Goal: Task Accomplishment & Management: Complete application form

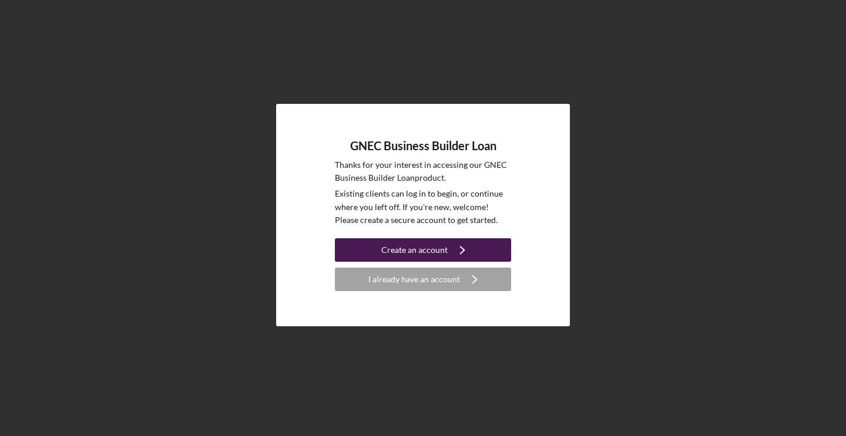
click at [457, 253] on icon "Icon/Navigate" at bounding box center [462, 250] width 29 height 29
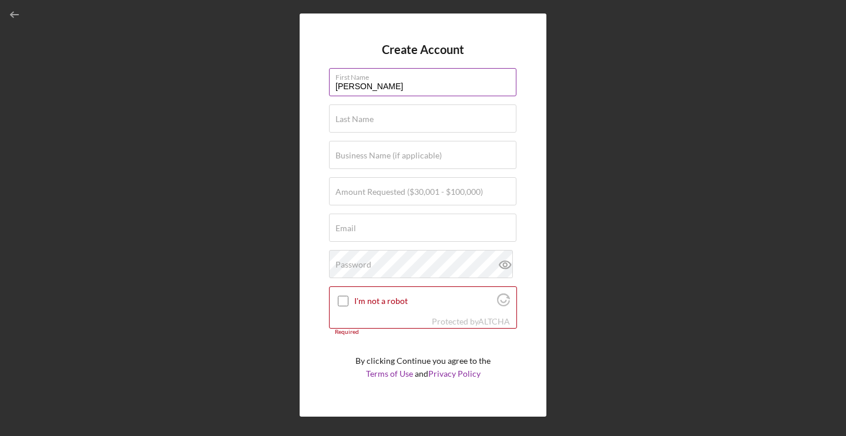
type input "[PERSON_NAME]"
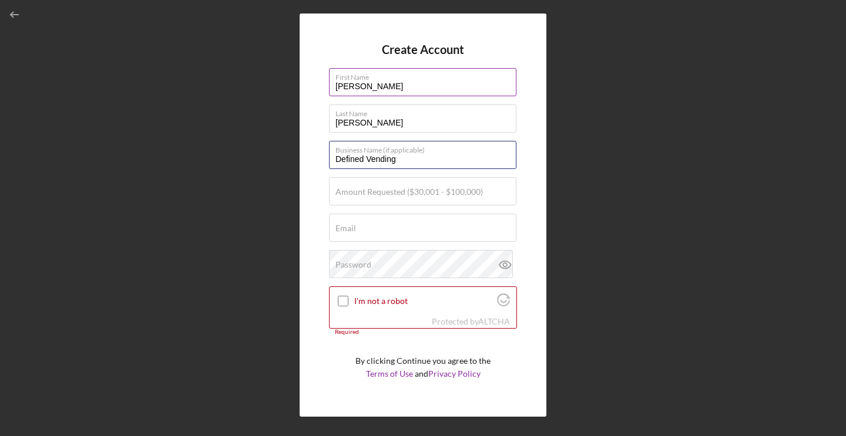
type input "Defined Vending"
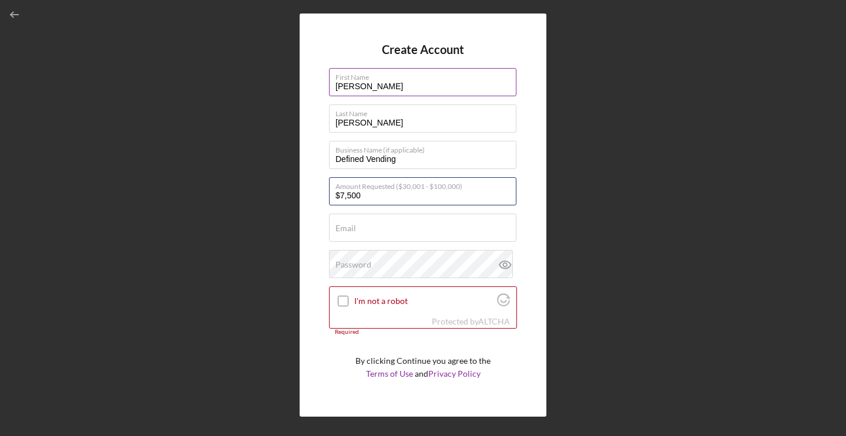
type input "$75,000"
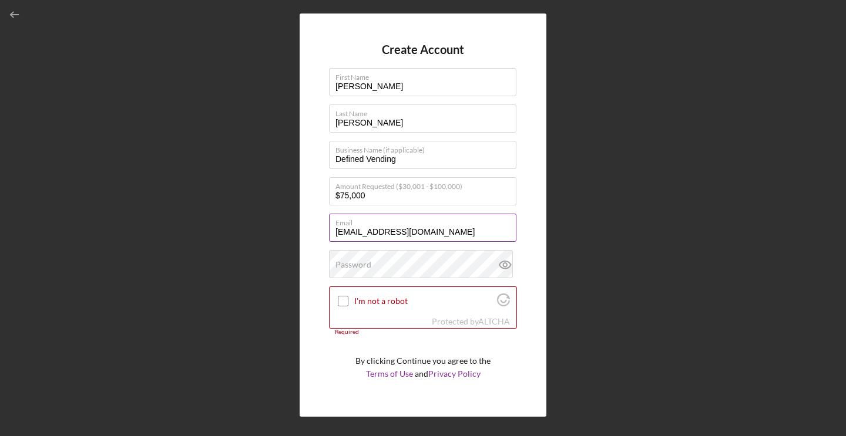
type input "[EMAIL_ADDRESS][DOMAIN_NAME]"
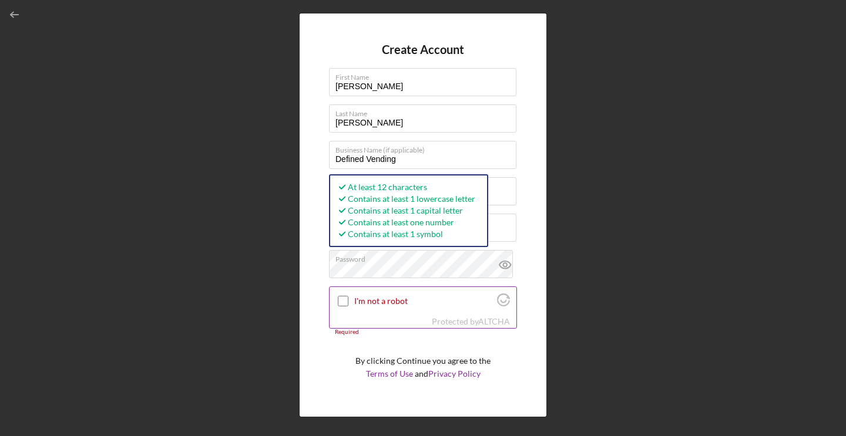
click at [343, 302] on input "I'm not a robot" at bounding box center [343, 301] width 11 height 11
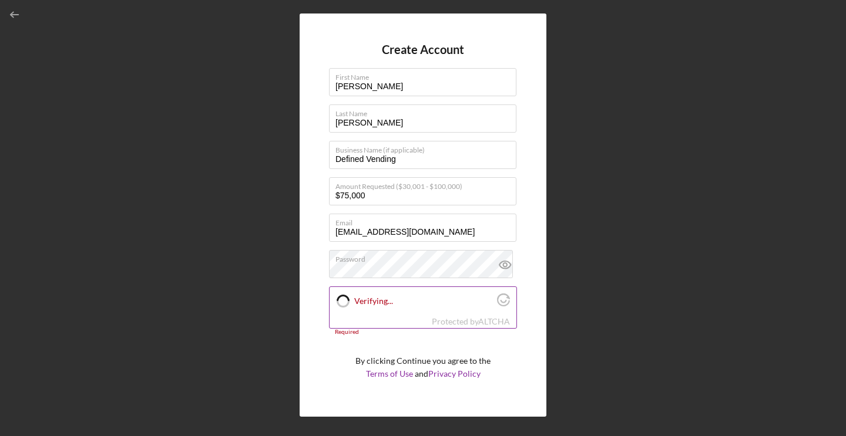
checkbox input "true"
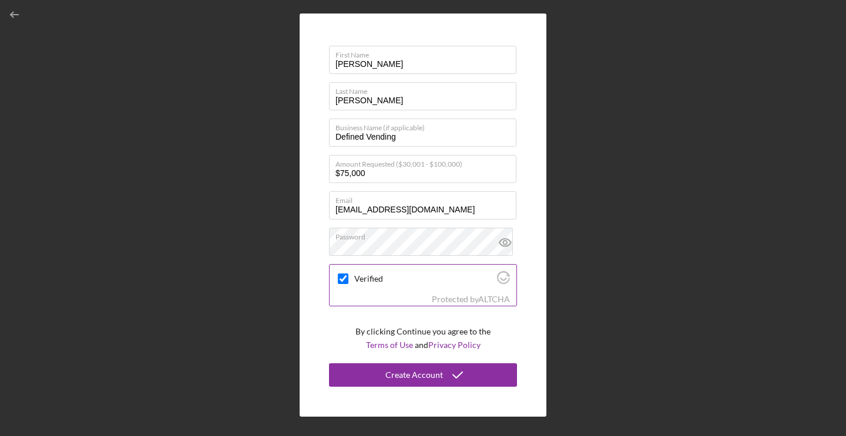
scroll to position [22, 0]
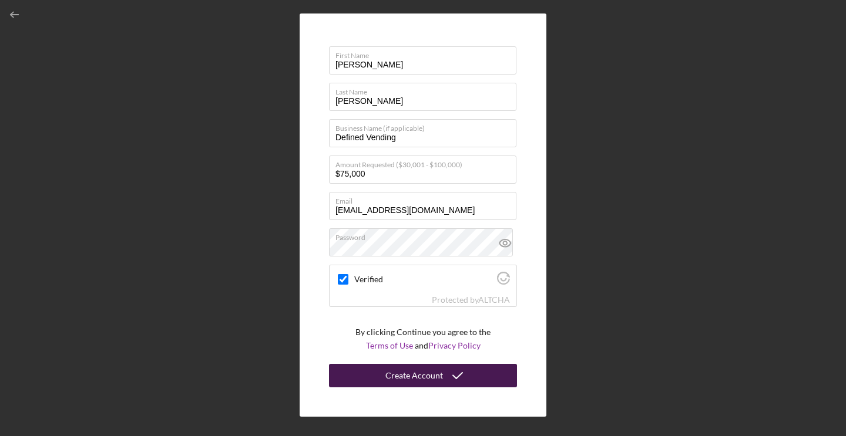
click at [411, 377] on div "Create Account" at bounding box center [414, 375] width 58 height 23
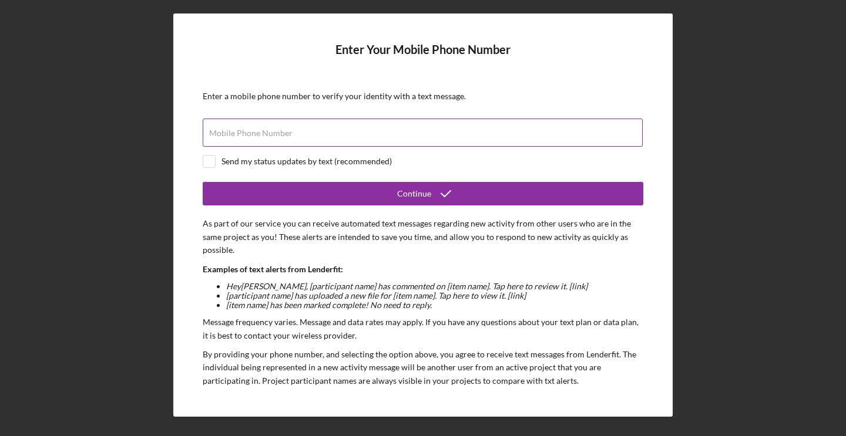
click at [233, 137] on label "Mobile Phone Number" at bounding box center [250, 133] width 83 height 9
click at [233, 137] on input "Mobile Phone Number" at bounding box center [423, 133] width 440 height 28
type input "[PHONE_NUMBER]"
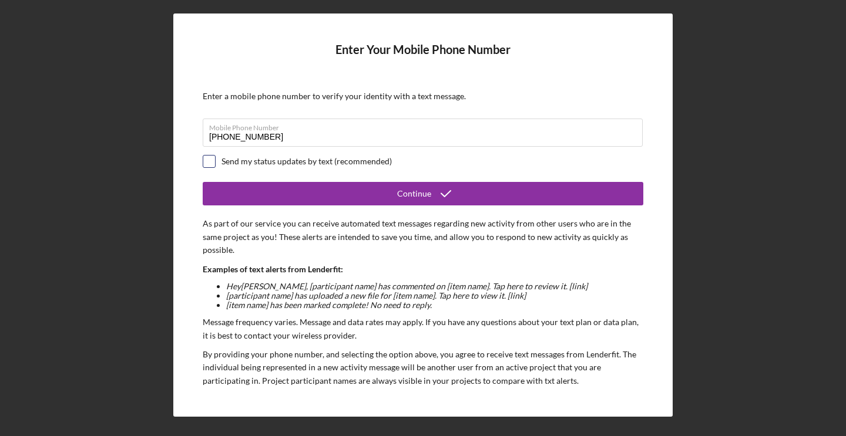
click at [207, 163] on input "checkbox" at bounding box center [209, 162] width 12 height 12
checkbox input "true"
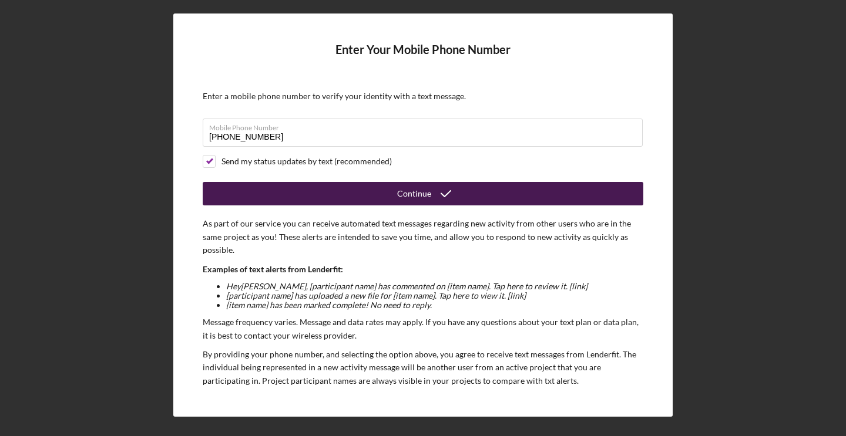
click at [327, 197] on button "Continue" at bounding box center [423, 193] width 441 height 23
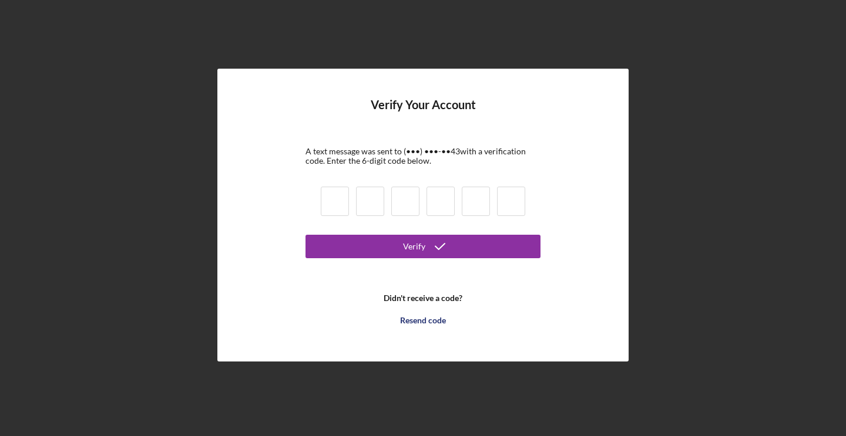
click at [332, 200] on input at bounding box center [335, 201] width 28 height 29
type input "4"
type input "0"
type input "5"
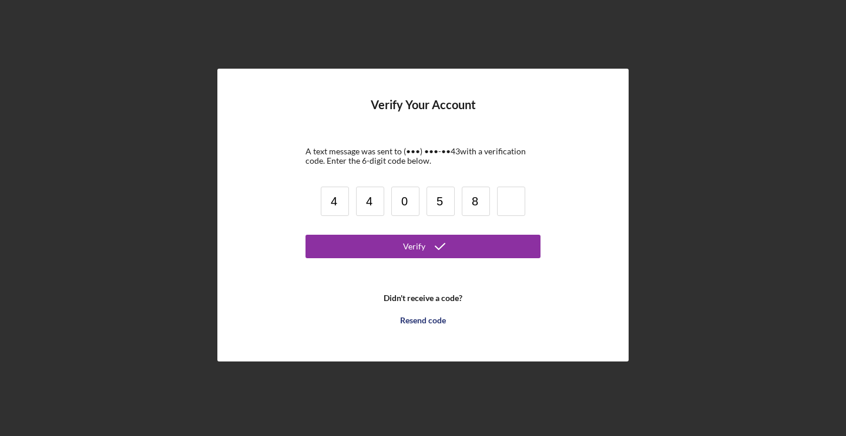
type input "8"
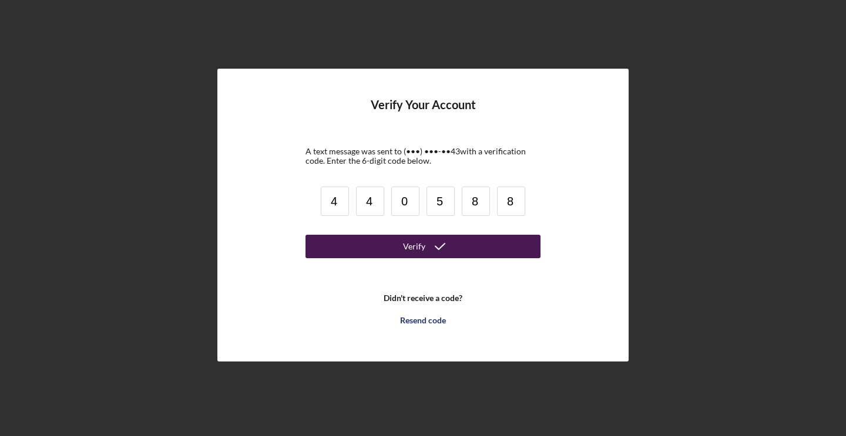
type input "8"
click at [345, 242] on button "Verify" at bounding box center [422, 246] width 235 height 23
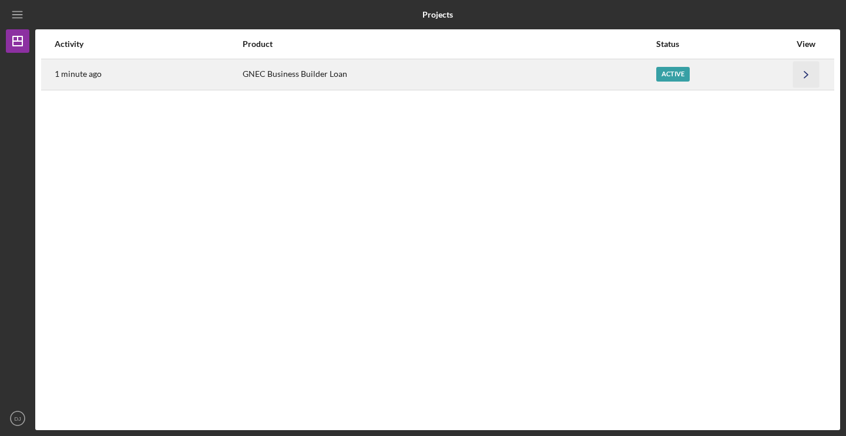
click at [804, 74] on icon "Icon/Navigate" at bounding box center [806, 74] width 26 height 26
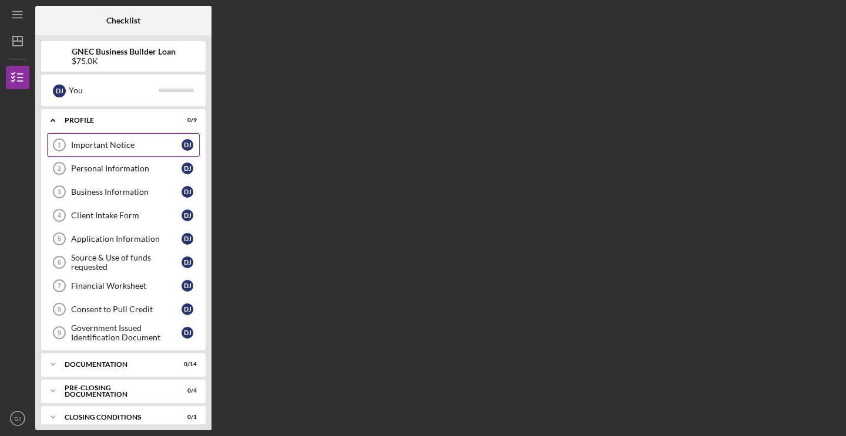
click at [114, 149] on div "Important Notice" at bounding box center [126, 144] width 110 height 9
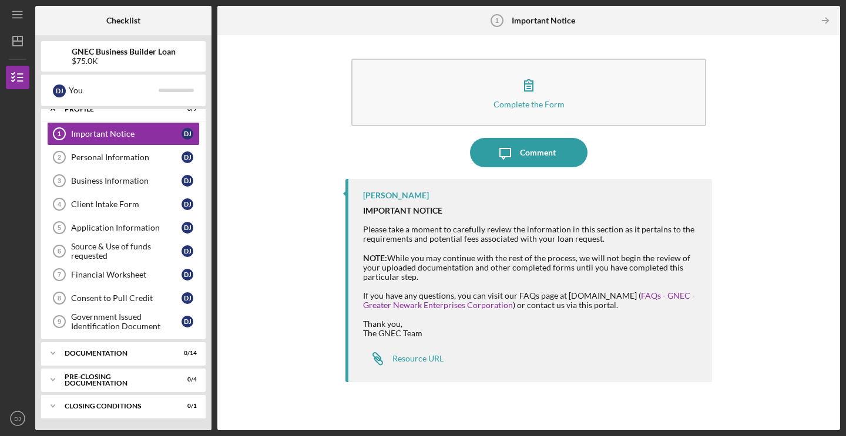
scroll to position [11, 0]
click at [432, 357] on div "Resource URL" at bounding box center [417, 358] width 51 height 9
click at [425, 356] on div "Resource URL" at bounding box center [417, 358] width 51 height 9
click at [437, 361] on div "Resource URL" at bounding box center [417, 358] width 51 height 9
click at [110, 155] on div "Personal Information" at bounding box center [126, 157] width 110 height 9
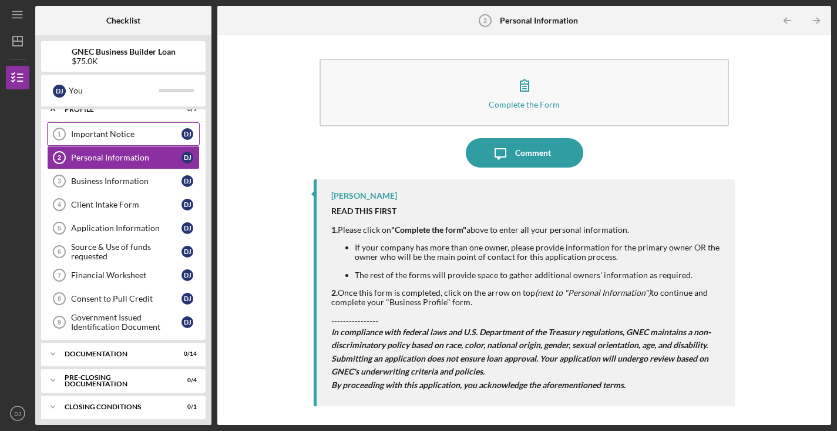
click at [116, 135] on div "Important Notice" at bounding box center [126, 133] width 110 height 9
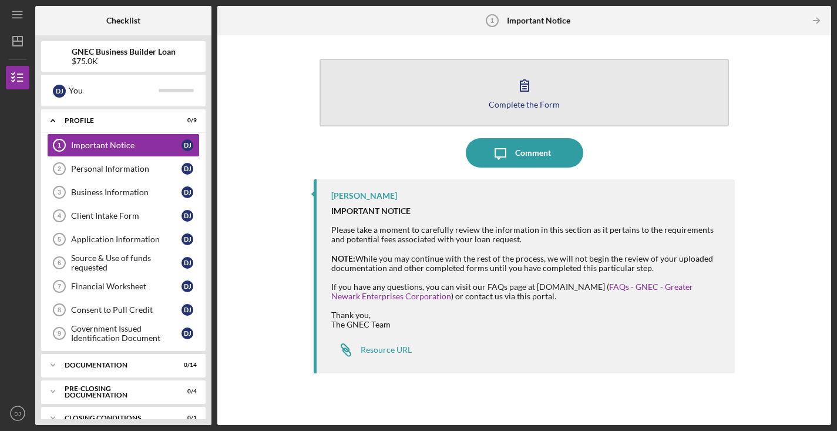
click at [509, 102] on div "Complete the Form" at bounding box center [524, 104] width 71 height 9
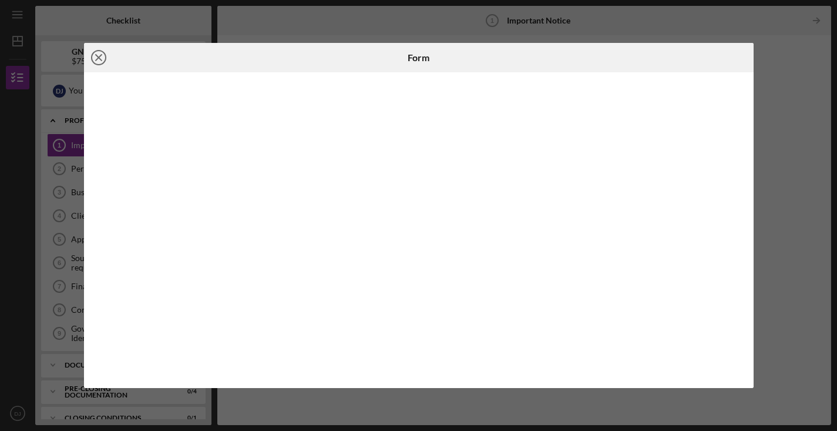
click at [102, 53] on icon "Icon/Close" at bounding box center [98, 57] width 29 height 29
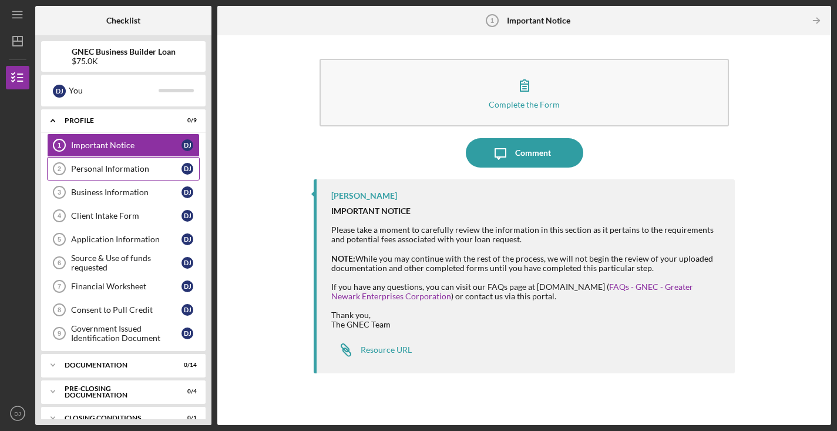
click at [115, 169] on div "Personal Information" at bounding box center [126, 168] width 110 height 9
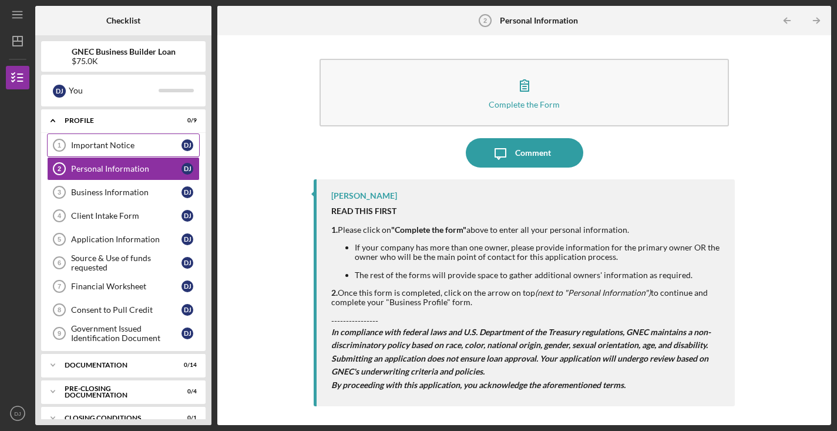
click at [112, 139] on link "Important Notice 1 Important Notice D J" at bounding box center [123, 144] width 153 height 23
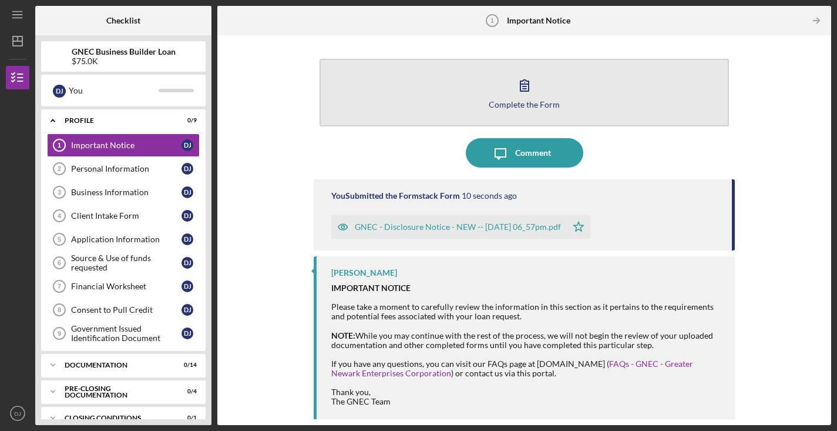
click at [505, 103] on div "Complete the Form" at bounding box center [524, 104] width 71 height 9
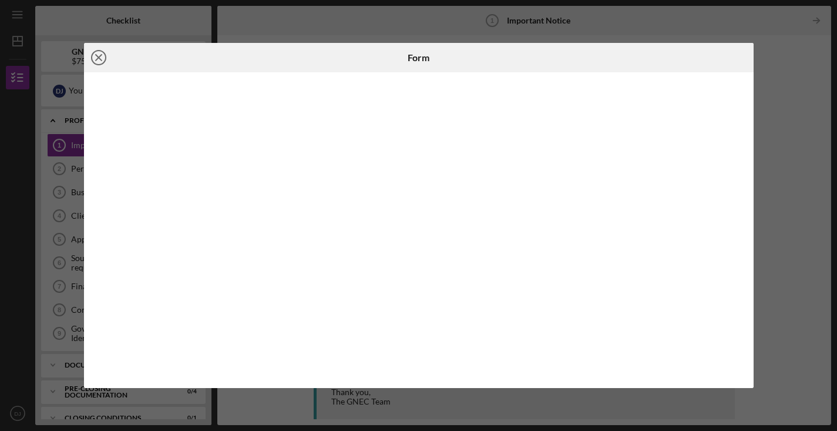
click at [99, 52] on icon "Icon/Close" at bounding box center [98, 57] width 29 height 29
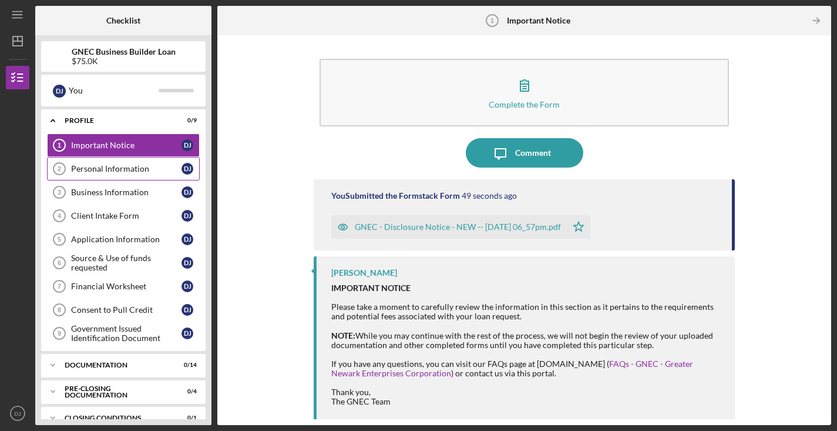
click at [103, 166] on div "Personal Information" at bounding box center [126, 168] width 110 height 9
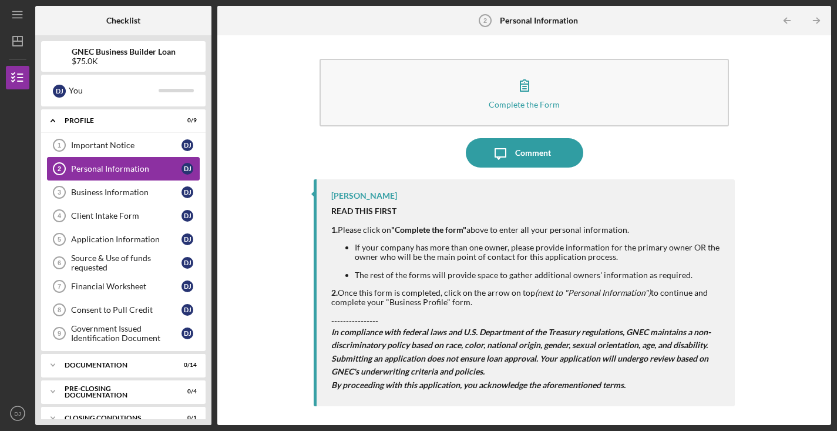
click at [103, 166] on div "Personal Information" at bounding box center [126, 168] width 110 height 9
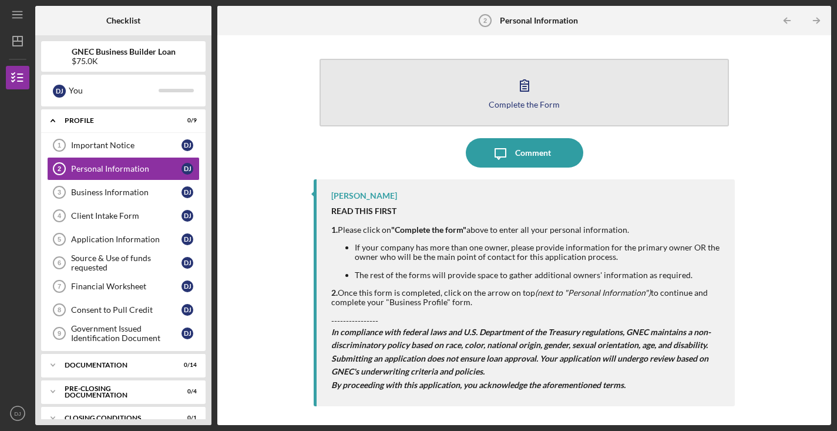
click at [498, 102] on div "Complete the Form" at bounding box center [524, 104] width 71 height 9
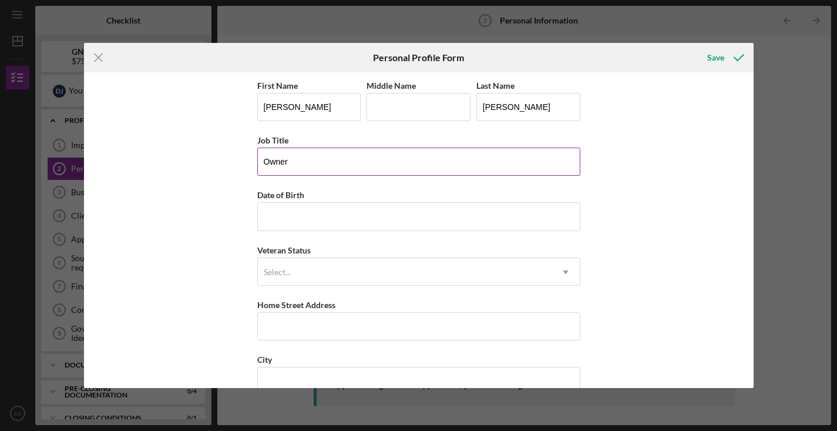
type input "Owner"
type input "[DATE]"
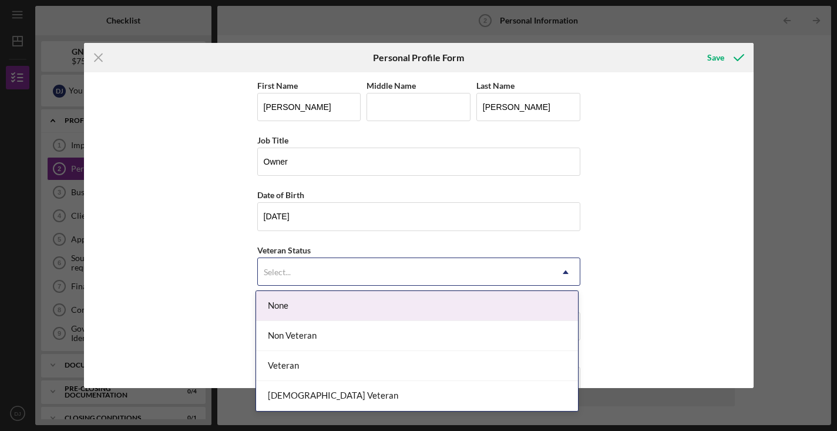
click at [310, 272] on div "Select..." at bounding box center [405, 271] width 294 height 27
click at [312, 309] on div "None" at bounding box center [417, 306] width 322 height 30
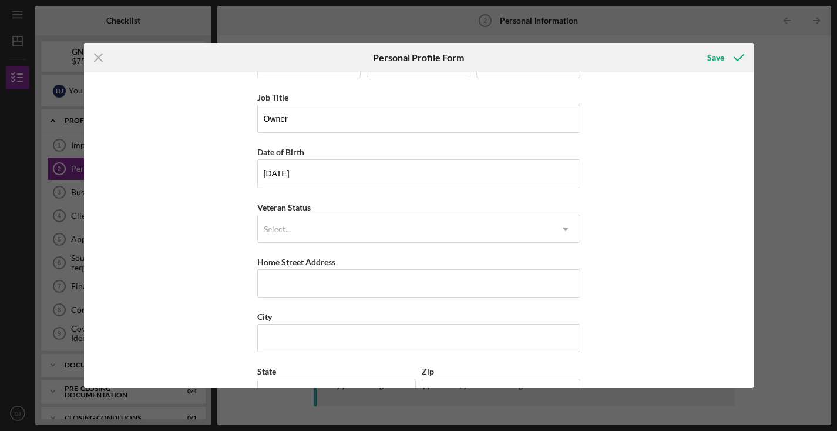
scroll to position [44, 0]
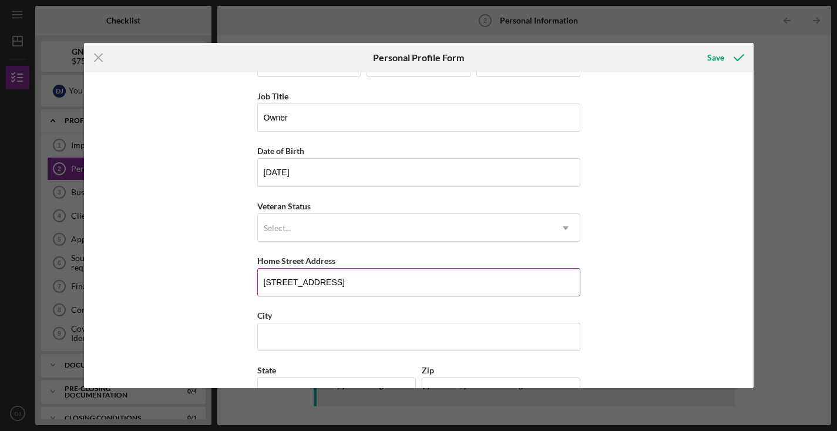
type input "[STREET_ADDRESS]"
type input "Plainfield"
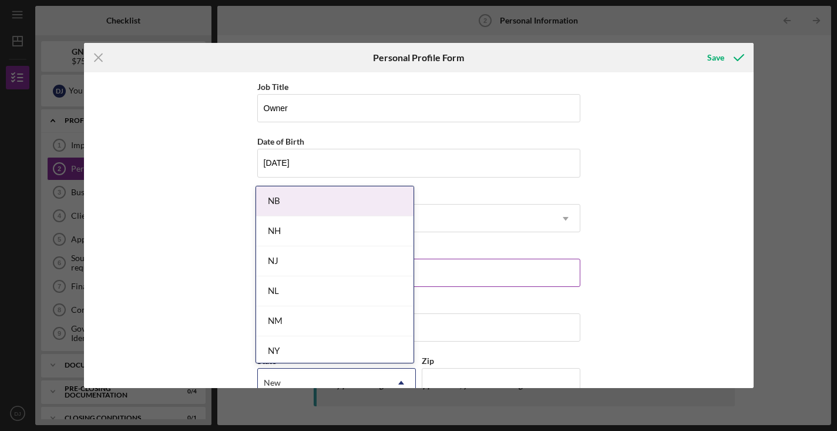
type input "New J"
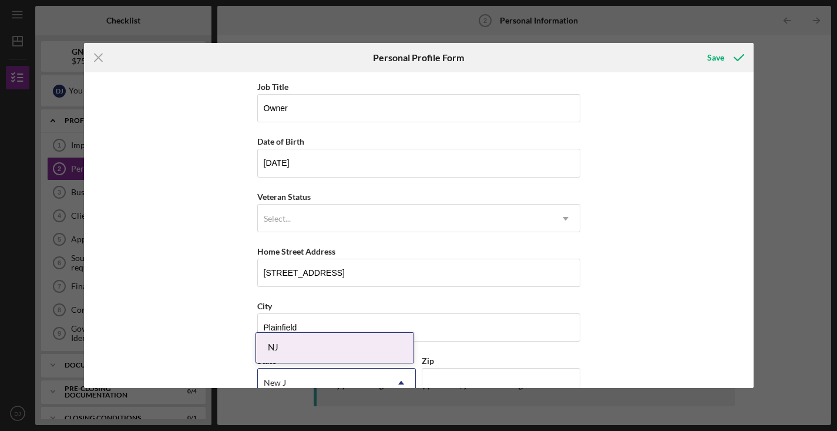
click at [290, 347] on div "NJ" at bounding box center [334, 347] width 157 height 30
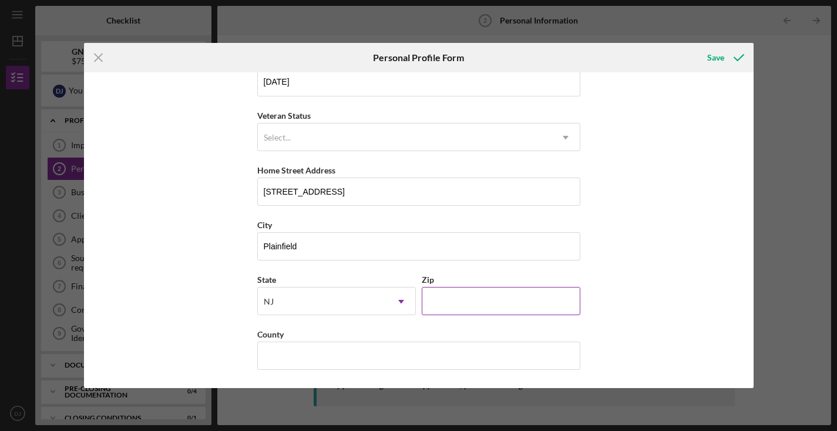
scroll to position [135, 0]
type input "07060"
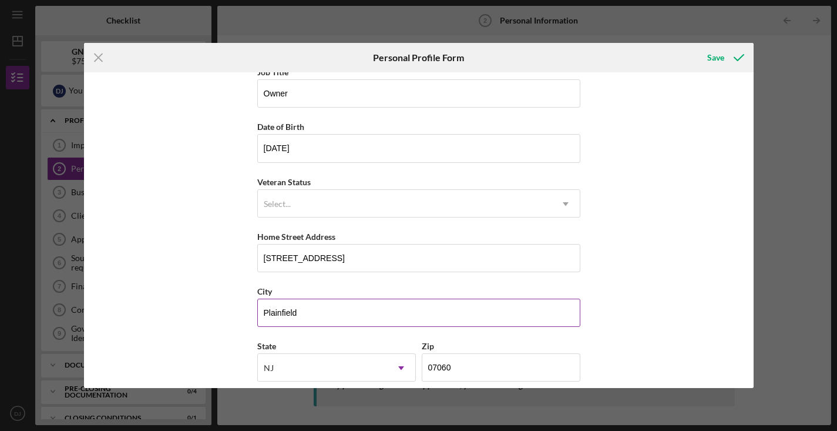
scroll to position [70, 0]
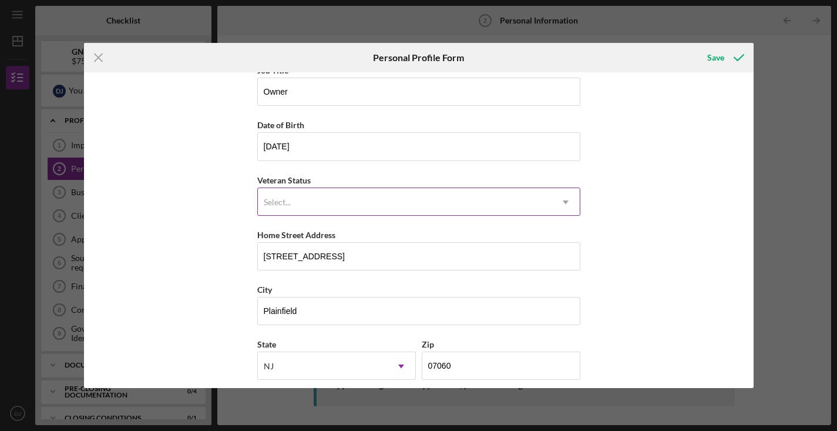
type input "Union"
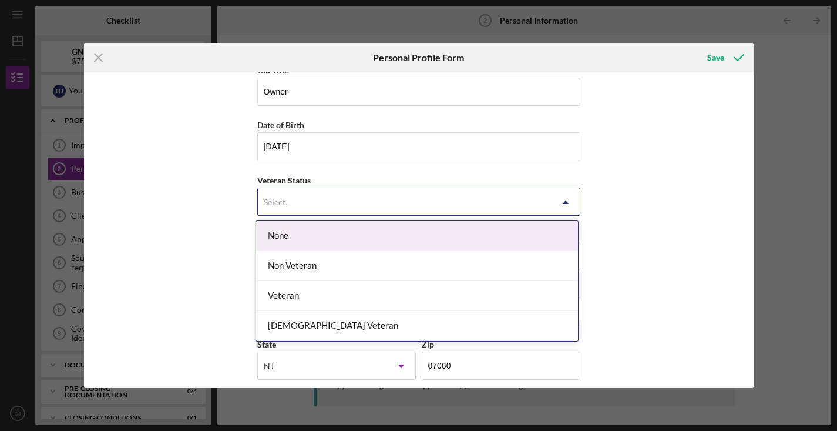
click at [273, 194] on div "Select..." at bounding box center [405, 202] width 294 height 27
click at [273, 233] on div "None" at bounding box center [417, 236] width 322 height 30
click at [284, 199] on div "Select..." at bounding box center [277, 201] width 27 height 9
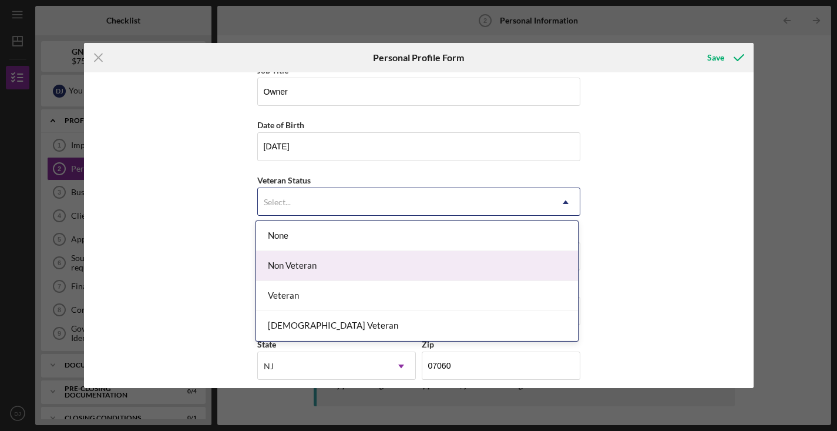
click at [305, 265] on div "Non Veteran" at bounding box center [417, 266] width 322 height 30
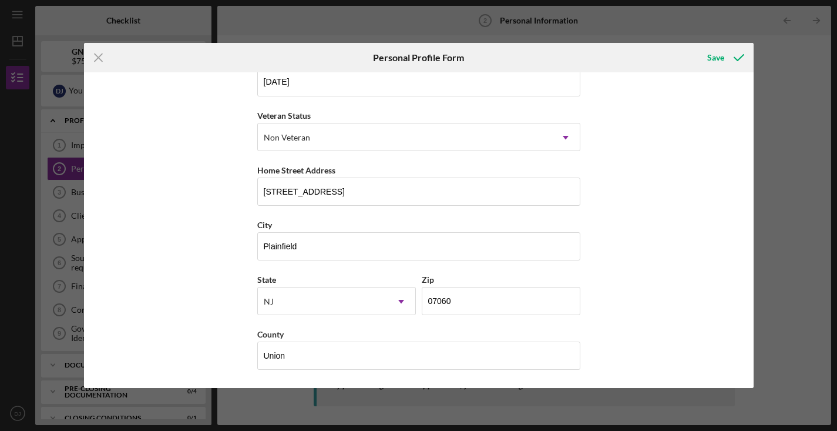
scroll to position [135, 0]
click at [719, 56] on div "Save" at bounding box center [715, 57] width 17 height 23
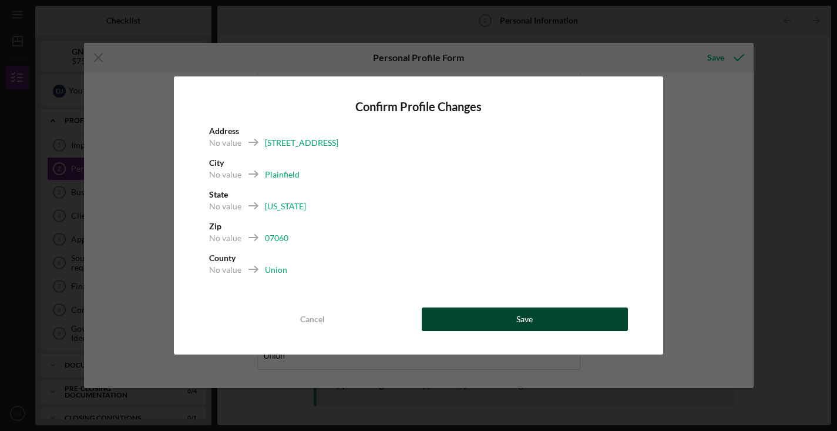
click at [526, 317] on div "Save" at bounding box center [524, 318] width 16 height 23
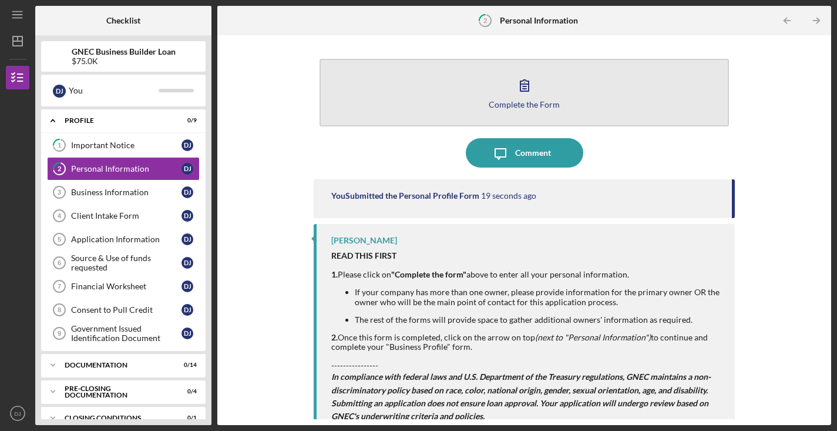
click at [523, 106] on div "Complete the Form" at bounding box center [524, 104] width 71 height 9
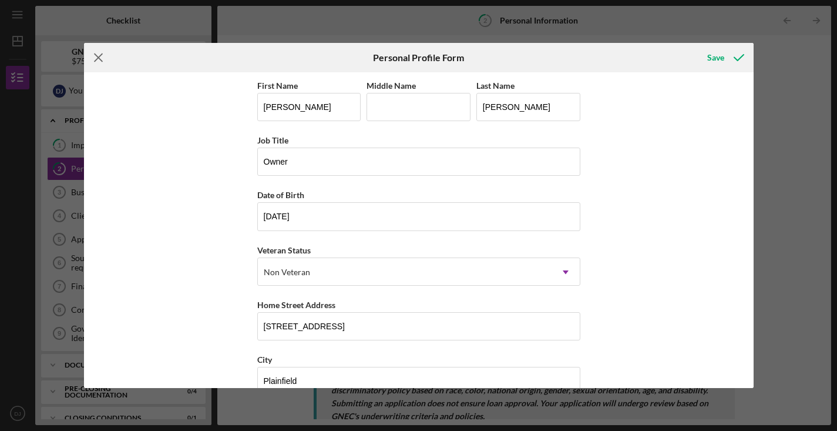
click at [99, 52] on icon "Icon/Menu Close" at bounding box center [98, 57] width 29 height 29
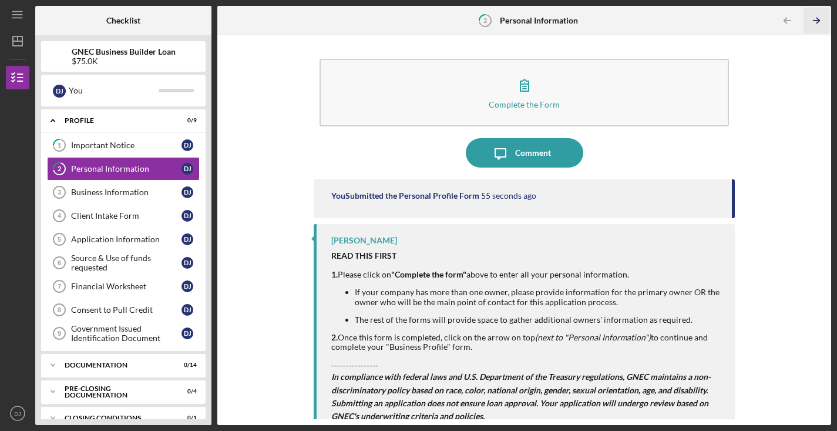
click at [816, 21] on line "button" at bounding box center [817, 21] width 6 height 0
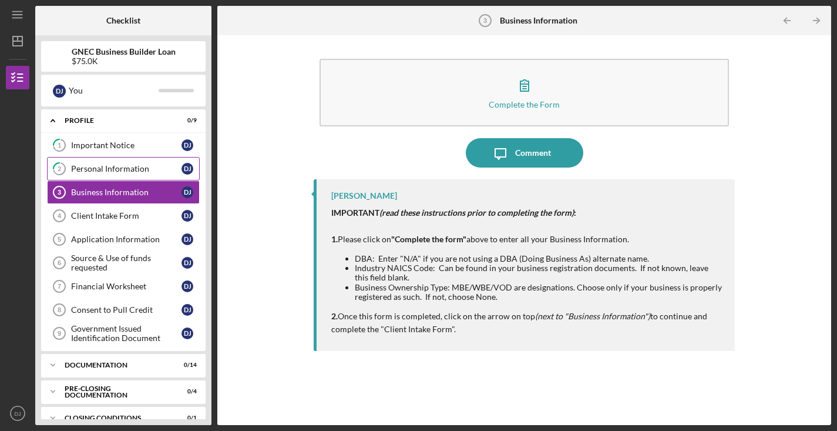
click at [127, 167] on div "Personal Information" at bounding box center [126, 168] width 110 height 9
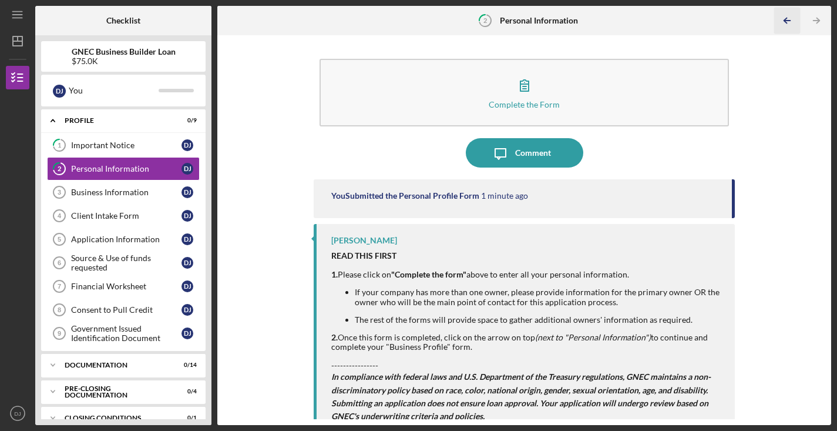
click at [787, 18] on polyline "button" at bounding box center [785, 20] width 3 height 5
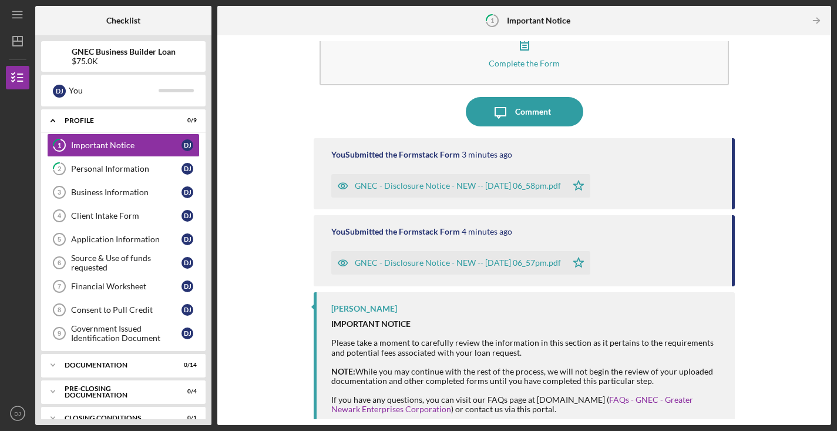
scroll to position [42, 0]
click at [126, 169] on div "Personal Information" at bounding box center [126, 168] width 110 height 9
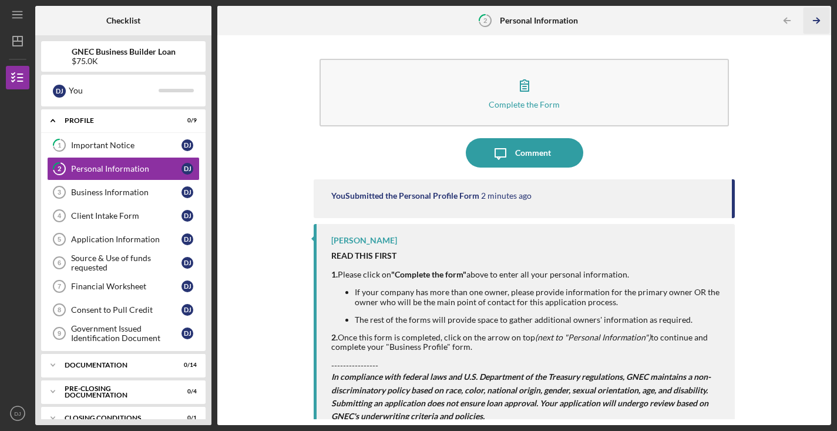
click at [819, 20] on polyline "button" at bounding box center [817, 20] width 3 height 5
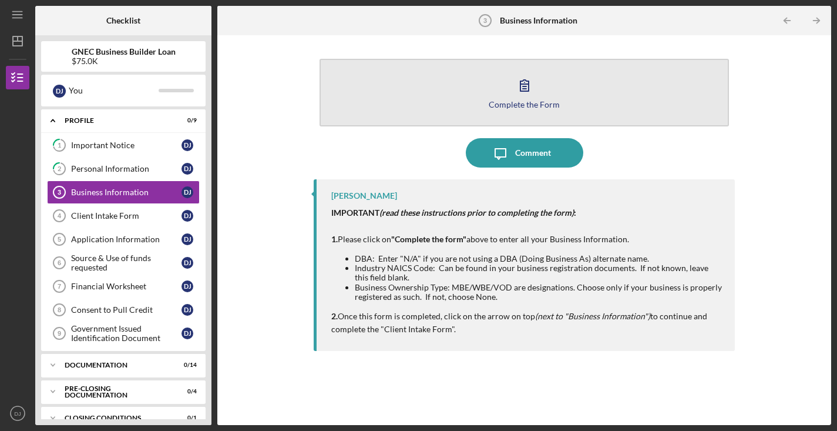
click at [523, 103] on div "Complete the Form" at bounding box center [524, 104] width 71 height 9
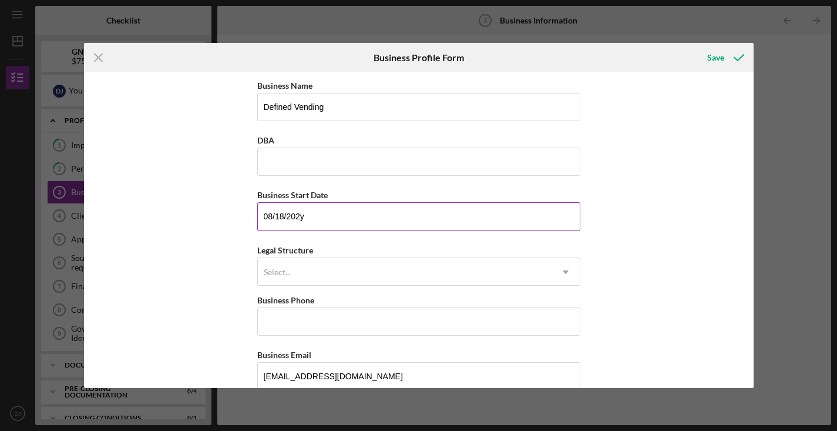
type input "[DATE]"
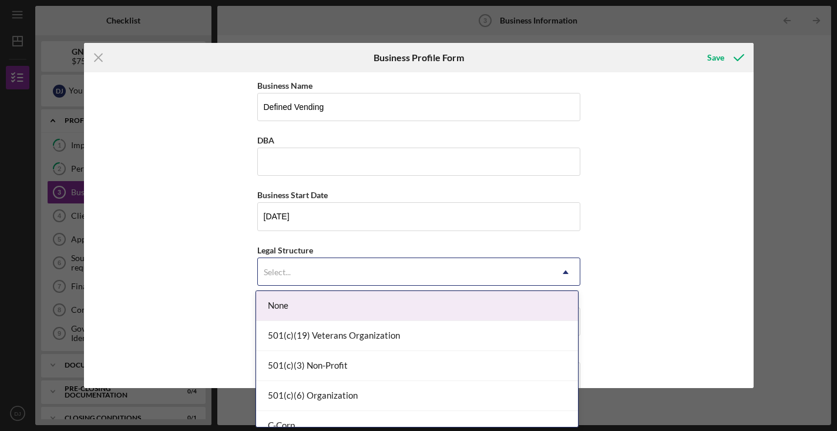
click at [353, 265] on div "Select..." at bounding box center [405, 271] width 294 height 27
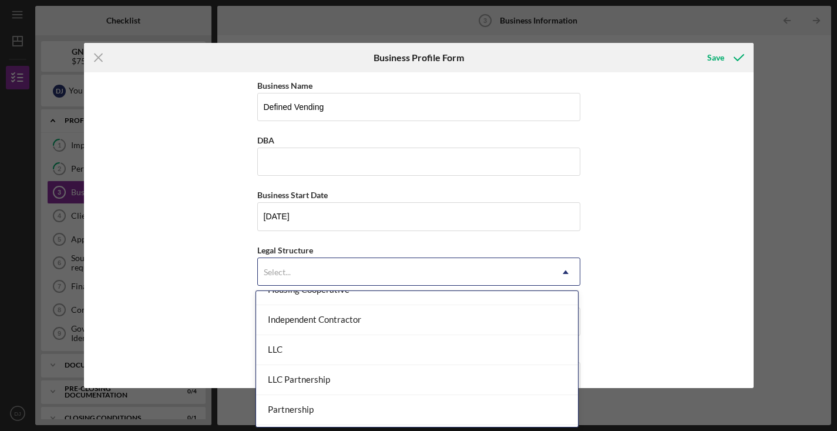
scroll to position [167, 0]
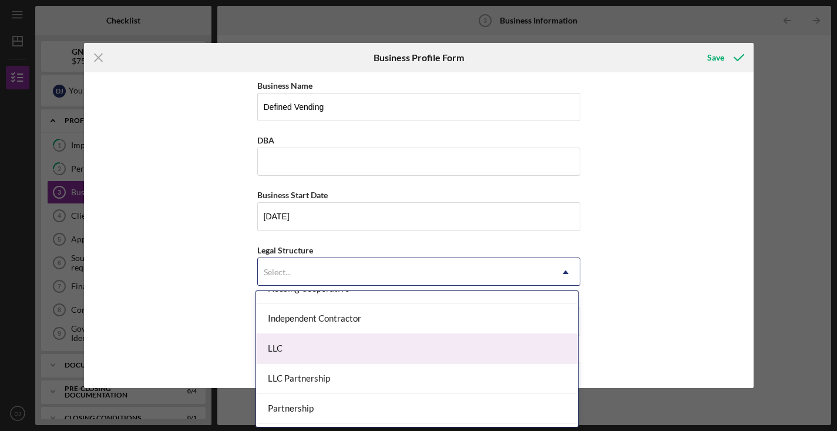
click at [377, 346] on div "LLC" at bounding box center [417, 349] width 322 height 30
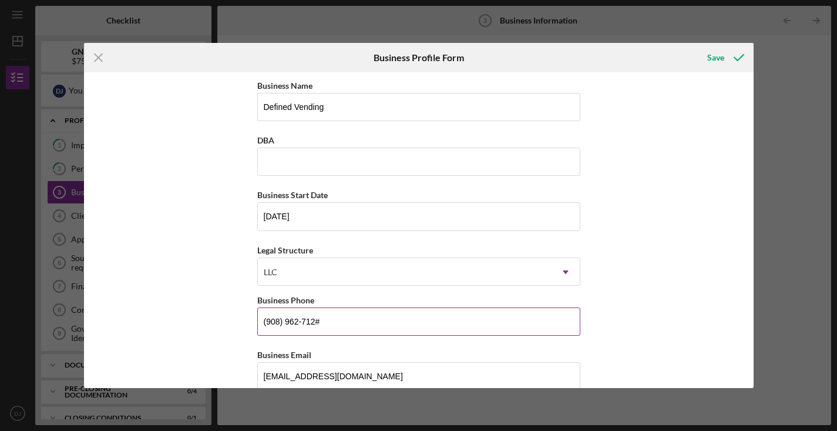
type input "[PHONE_NUMBER]"
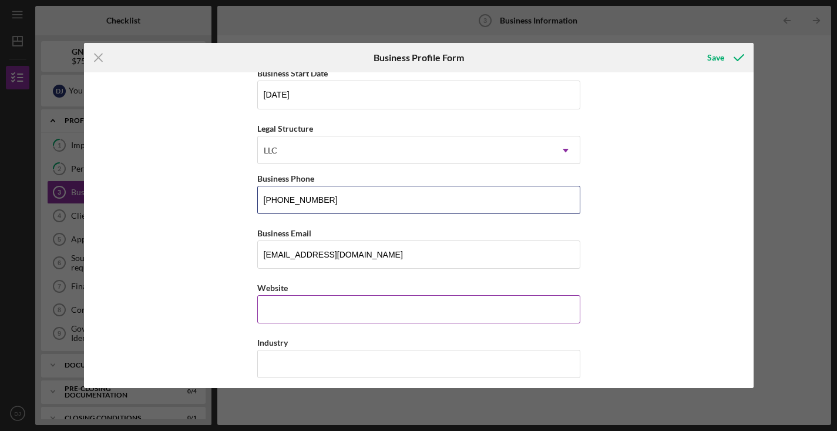
scroll to position [138, 0]
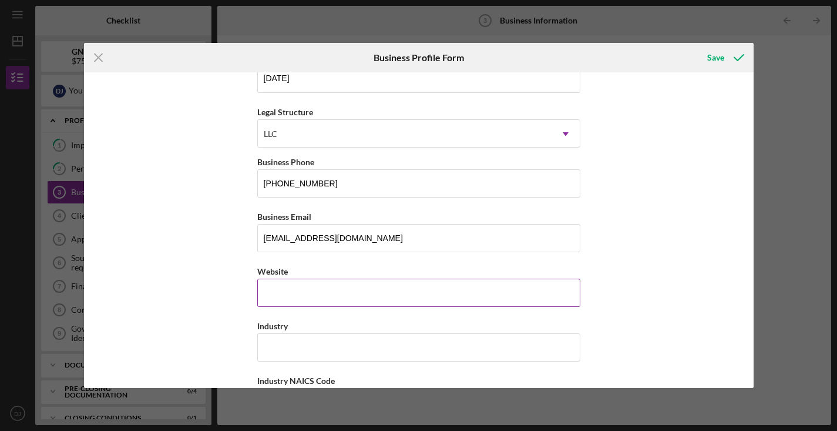
click at [298, 292] on input "Website" at bounding box center [418, 292] width 323 height 28
type input "[DOMAIN_NAME]"
click at [300, 344] on input "Industry" at bounding box center [418, 347] width 323 height 28
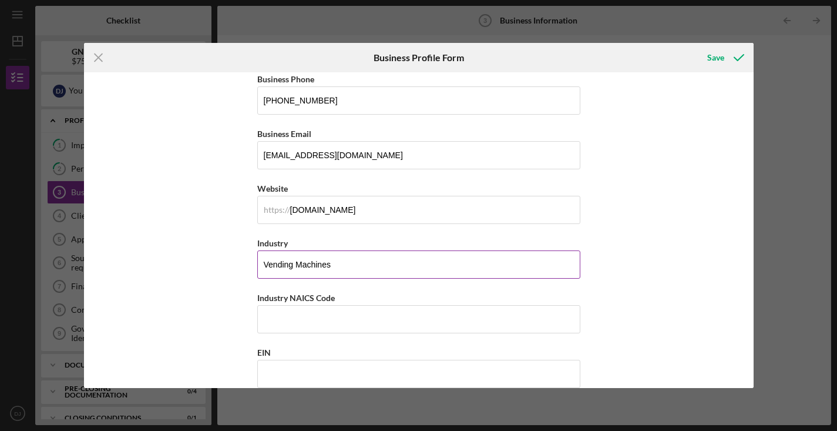
scroll to position [222, 0]
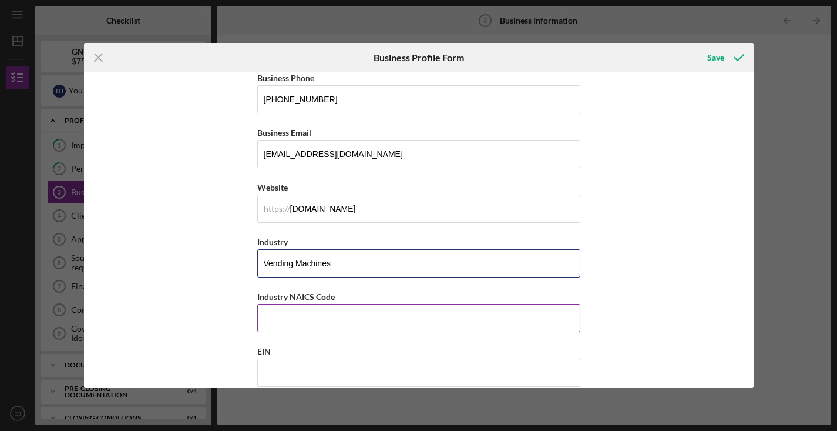
type input "Vending Machines"
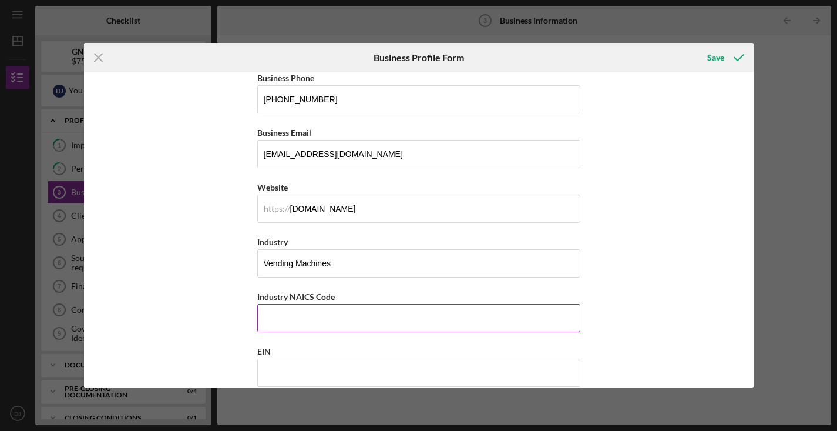
click at [308, 315] on input "Industry NAICS Code" at bounding box center [418, 318] width 323 height 28
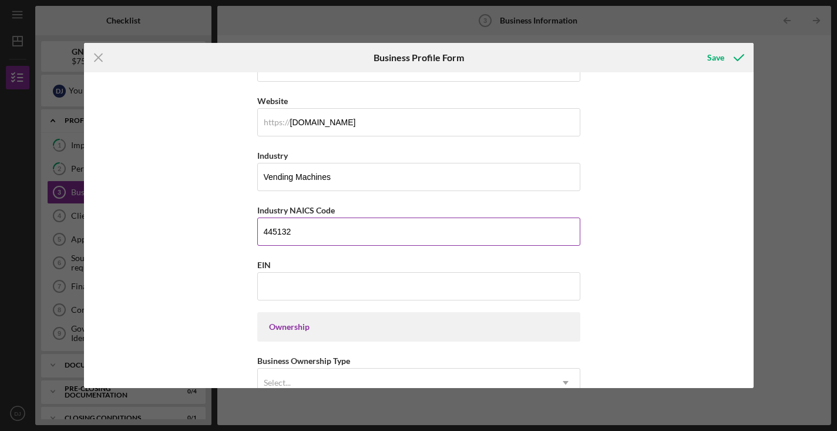
scroll to position [313, 0]
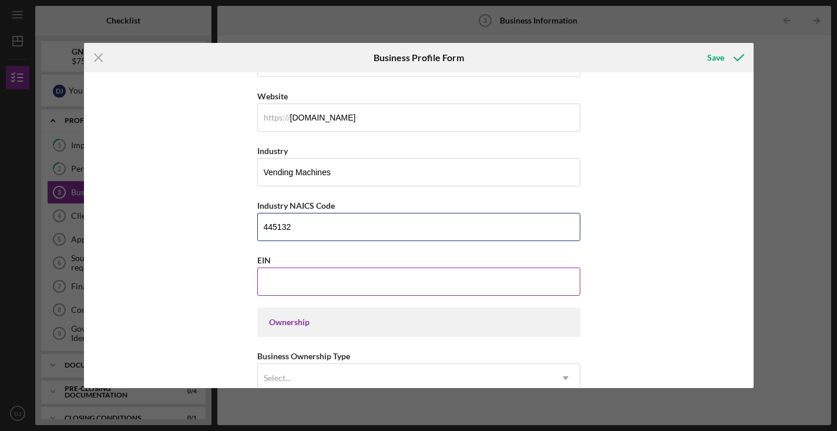
type input "445132"
click at [303, 278] on input "EIN" at bounding box center [418, 281] width 323 height 28
type input "[US_EMPLOYER_IDENTIFICATION_NUMBER]"
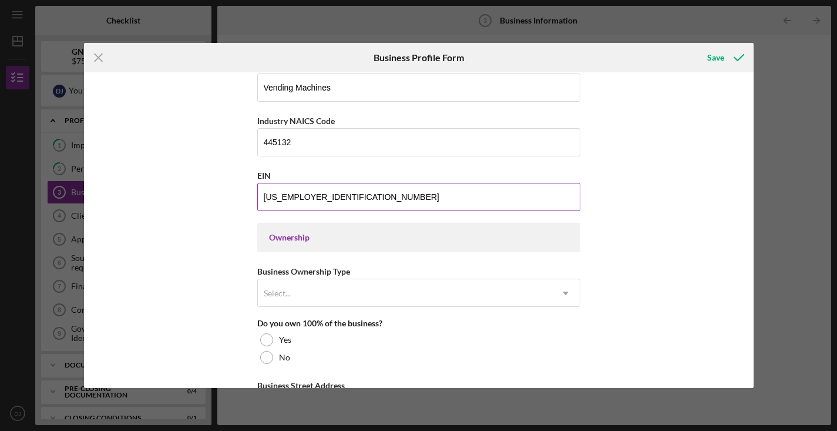
scroll to position [404, 0]
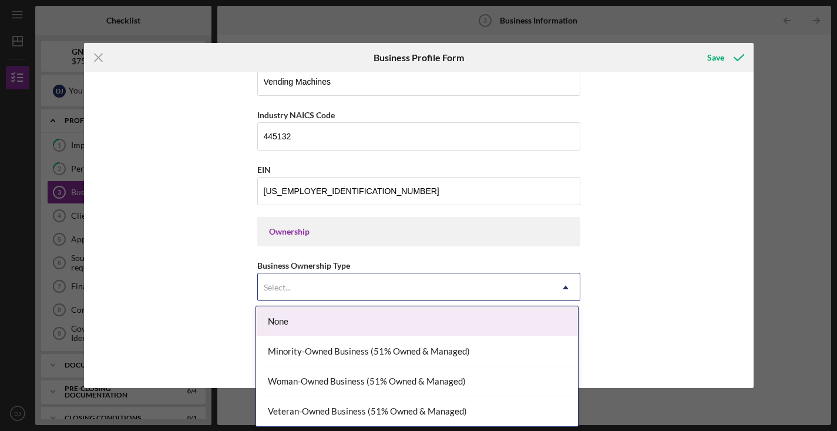
click at [278, 281] on div "Select..." at bounding box center [405, 287] width 294 height 27
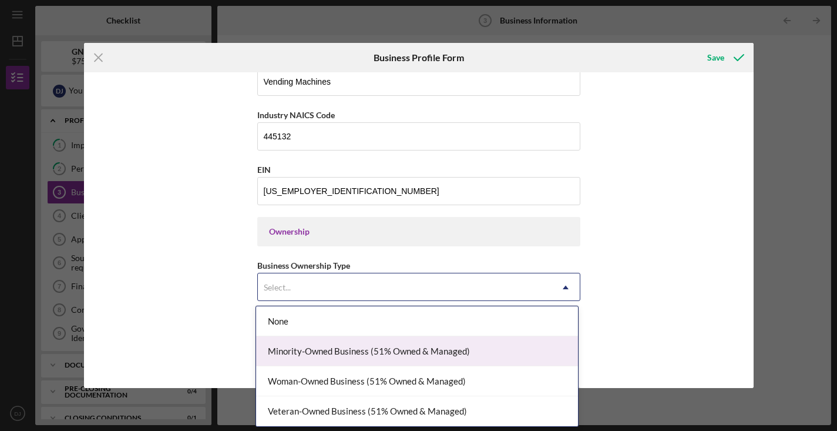
click at [355, 345] on div "Minority-Owned Business (51% Owned & Managed)" at bounding box center [417, 351] width 322 height 30
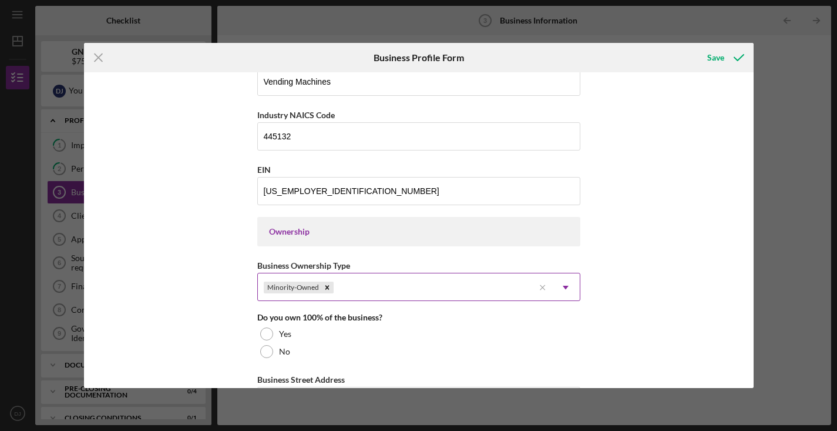
click at [399, 291] on div "Minority-Owned" at bounding box center [396, 287] width 276 height 27
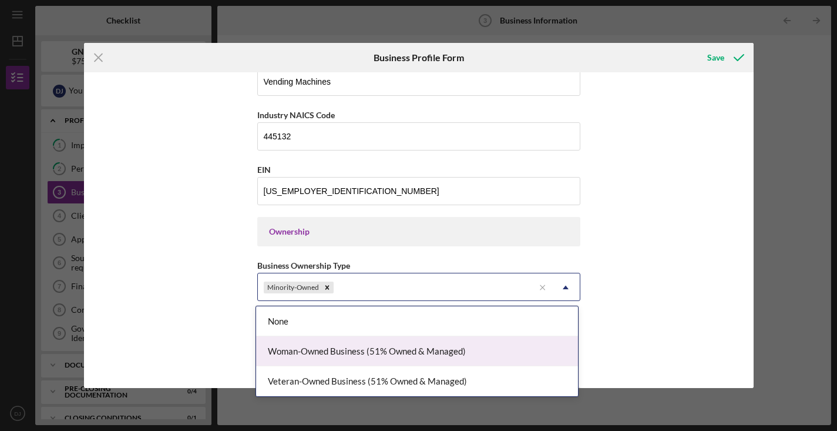
click at [385, 357] on div "Woman-Owned Business (51% Owned & Managed)" at bounding box center [417, 351] width 322 height 30
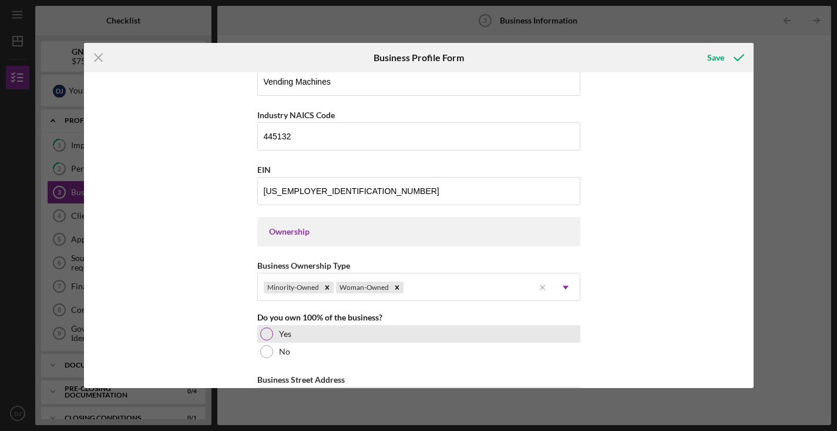
click at [267, 331] on div at bounding box center [266, 333] width 13 height 13
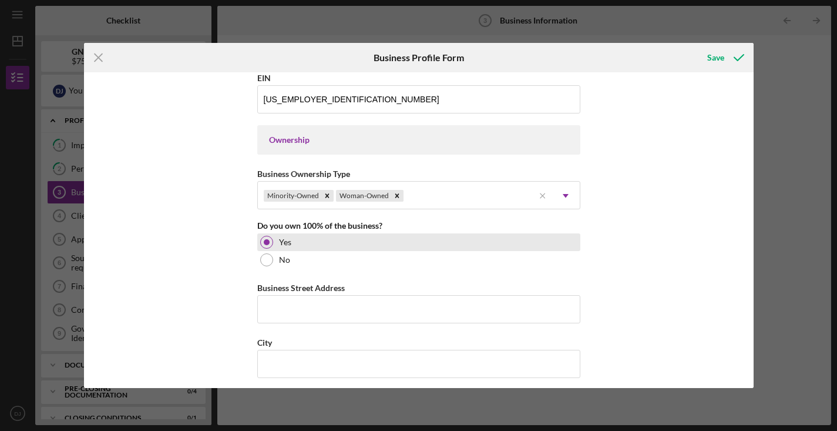
scroll to position [496, 0]
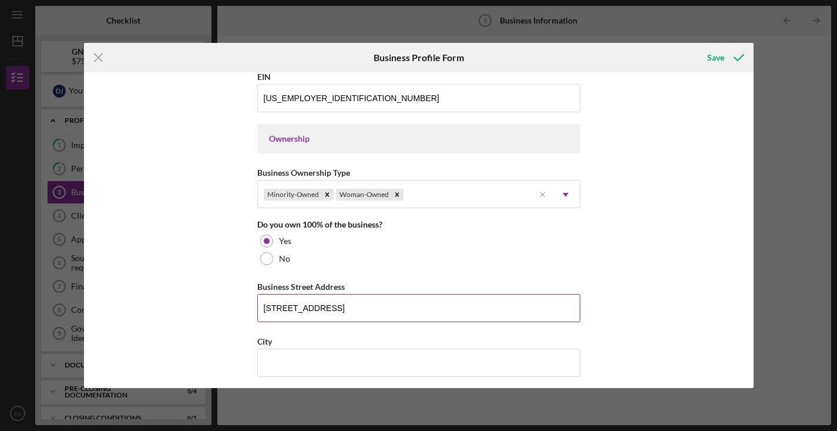
type input "[STREET_ADDRESS]"
type input "Mahwah"
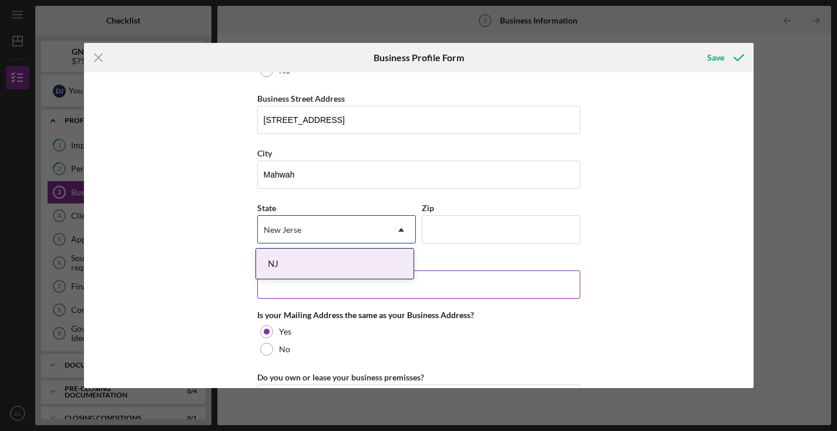
type input "[US_STATE]"
click at [280, 262] on div "NJ" at bounding box center [334, 263] width 157 height 30
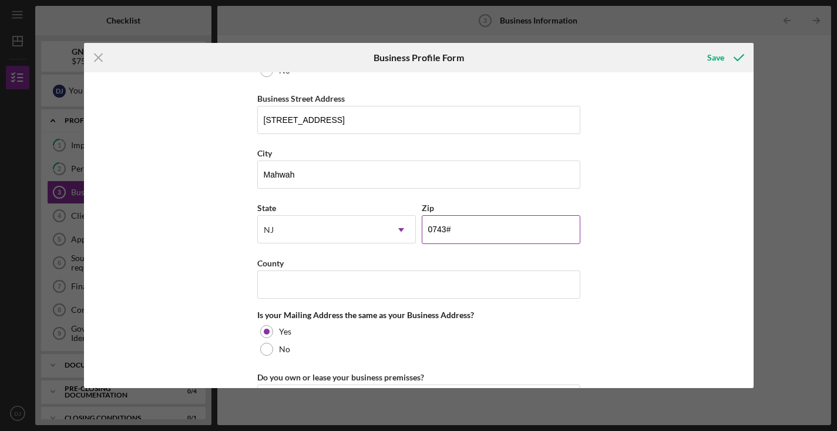
type input "07430"
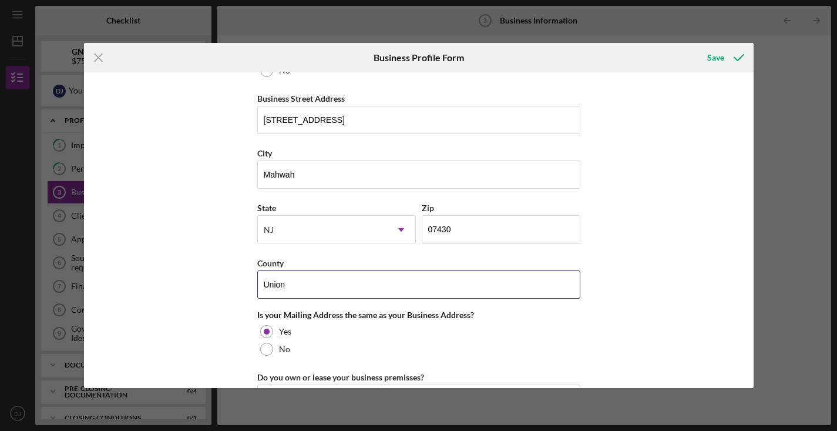
type input "Union"
click at [682, 210] on div "Business Name Defined Vending DBA Business Start Date [DATE] Legal Structure LL…" at bounding box center [419, 229] width 670 height 315
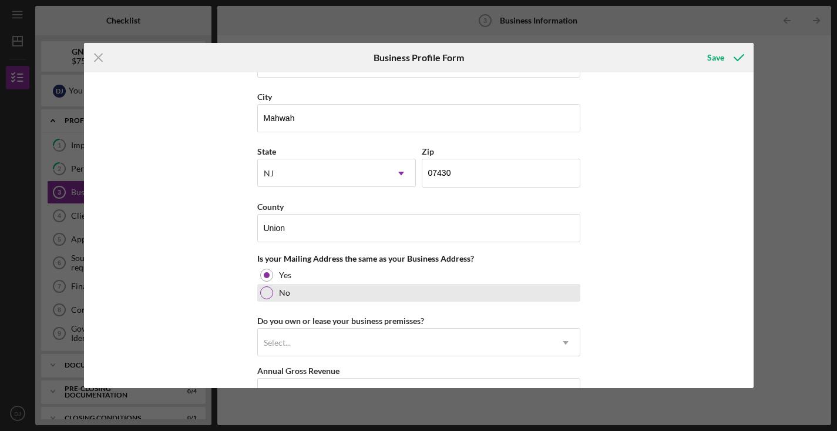
scroll to position [751, 0]
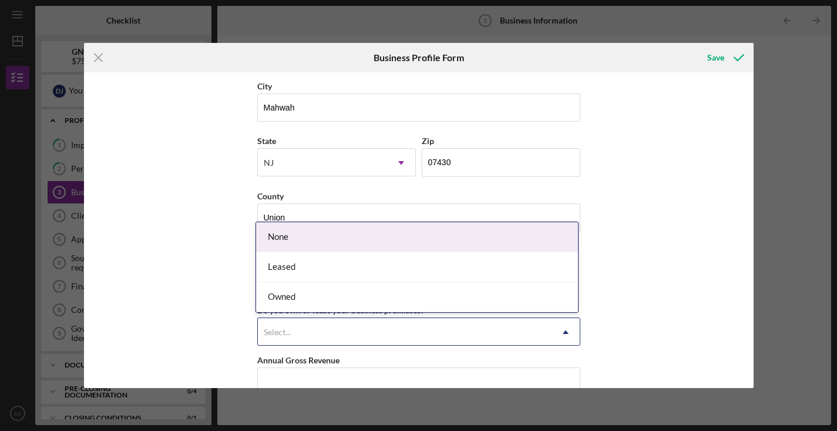
click at [348, 328] on div "Select..." at bounding box center [405, 331] width 294 height 27
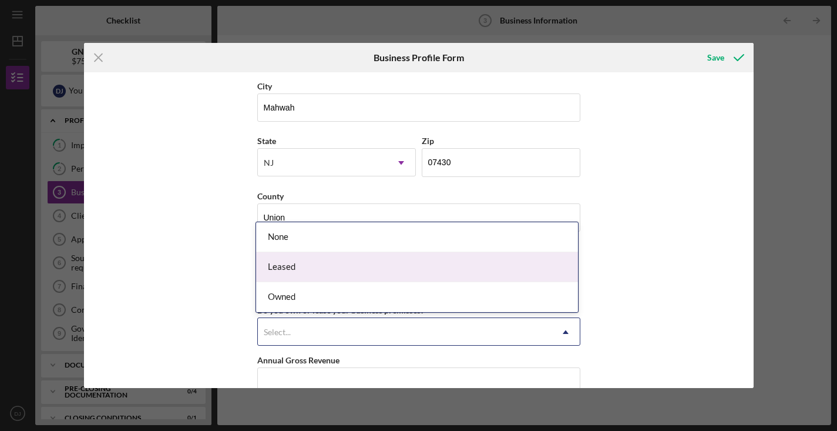
click at [166, 276] on div "Business Name Defined Vending DBA Business Start Date [DATE] Legal Structure LL…" at bounding box center [419, 229] width 670 height 315
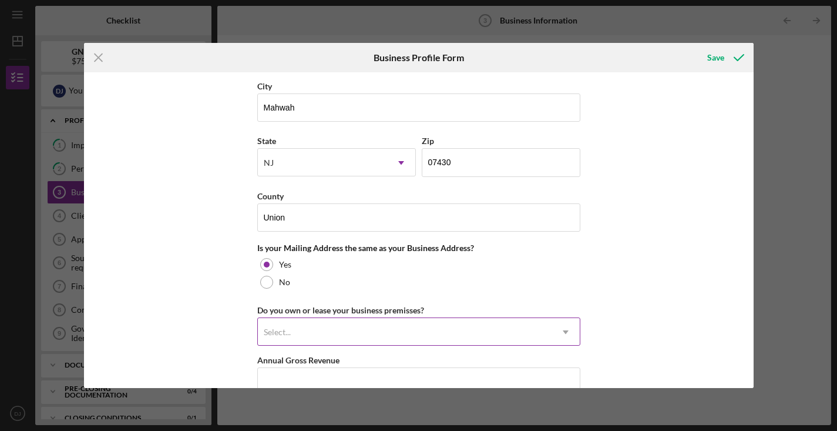
click at [307, 334] on div "Select..." at bounding box center [405, 331] width 294 height 27
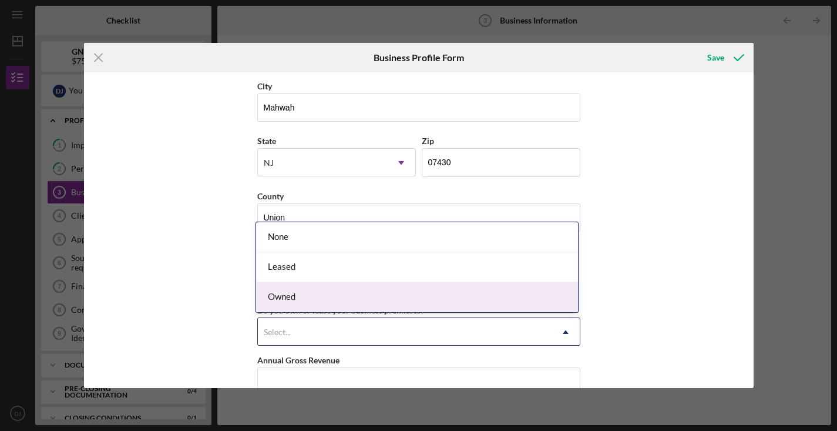
click at [301, 298] on div "Owned" at bounding box center [417, 297] width 322 height 30
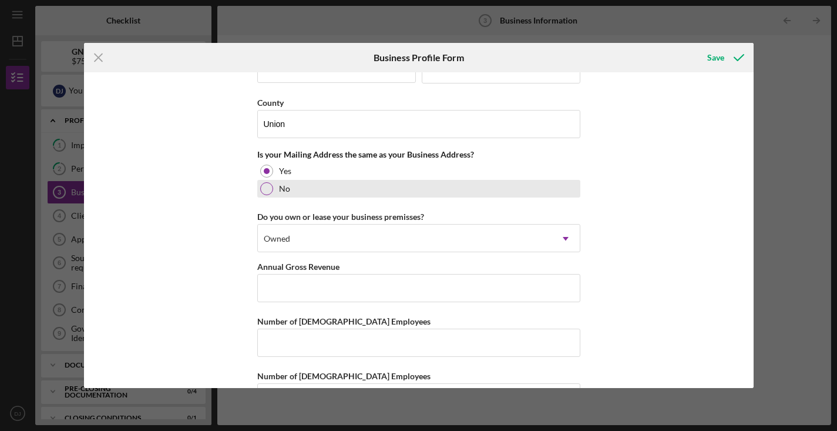
scroll to position [879, 0]
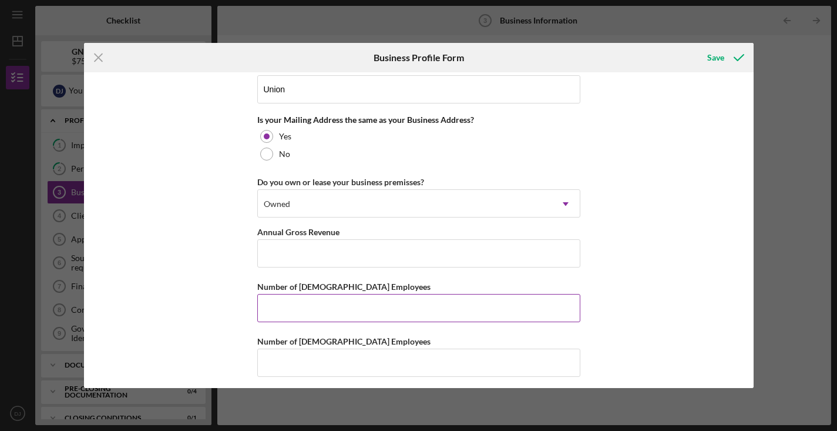
click at [312, 310] on input "Number of [DEMOGRAPHIC_DATA] Employees" at bounding box center [418, 308] width 323 height 28
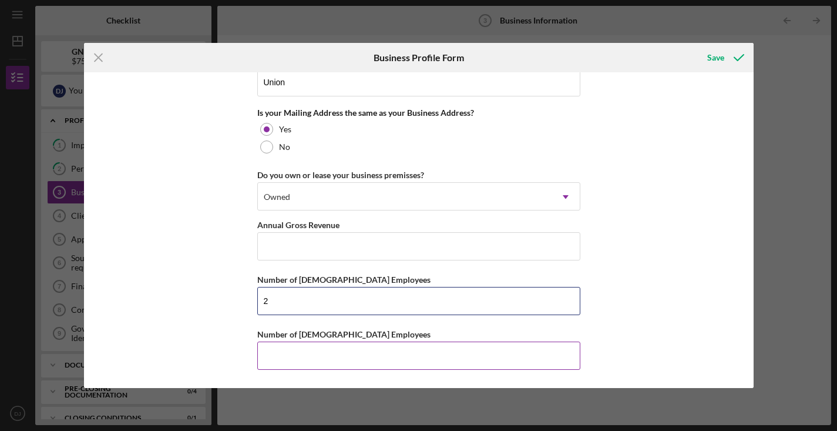
scroll to position [886, 0]
type input "2"
click at [338, 355] on input "Number of [DEMOGRAPHIC_DATA] Employees" at bounding box center [418, 355] width 323 height 28
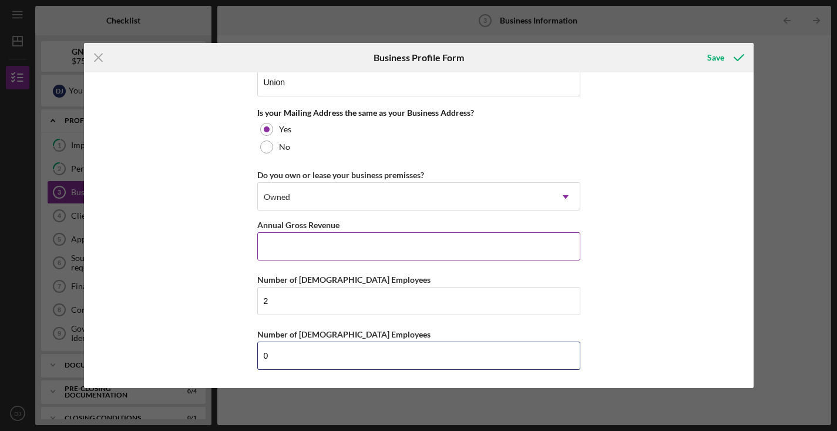
type input "0"
click at [276, 241] on input "Annual Gross Revenue" at bounding box center [418, 246] width 323 height 28
type input "$20,000"
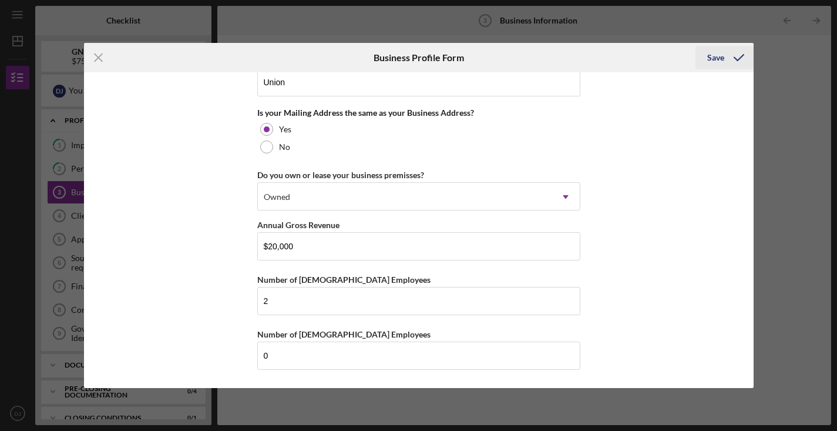
click at [711, 58] on div "Save" at bounding box center [715, 57] width 17 height 23
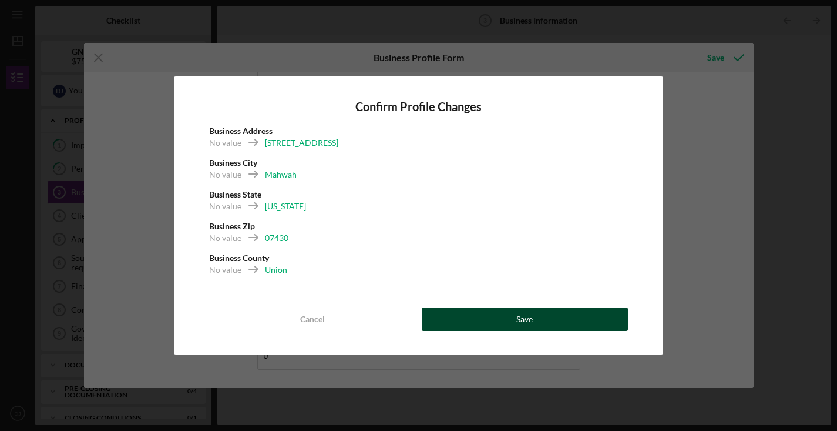
click at [522, 320] on div "Save" at bounding box center [524, 318] width 16 height 23
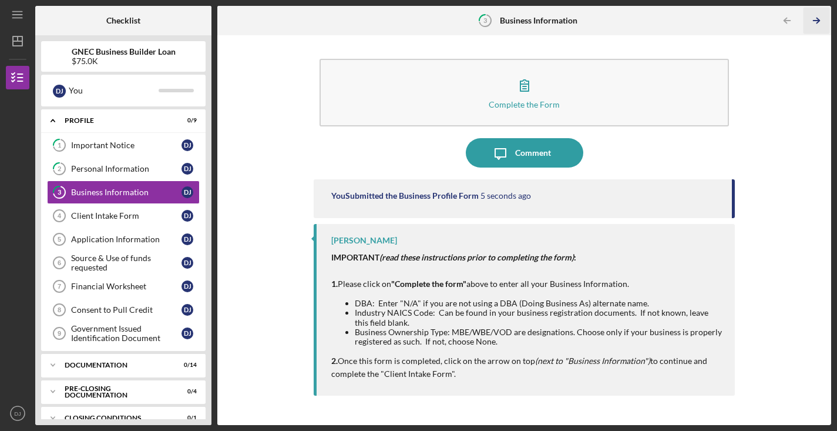
click at [817, 20] on icon "Icon/Table Pagination Arrow" at bounding box center [816, 21] width 26 height 26
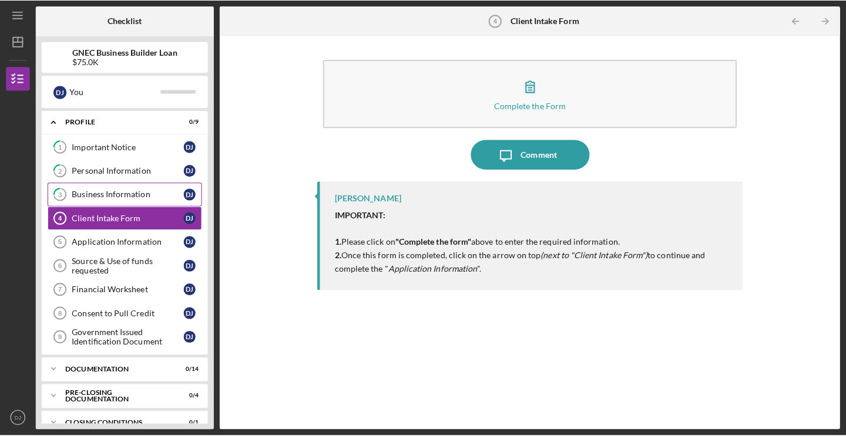
scroll to position [17, 0]
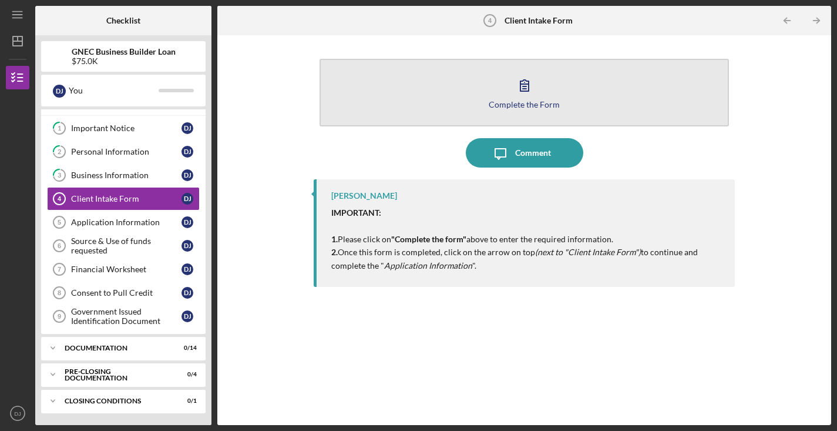
click at [539, 102] on div "Complete the Form" at bounding box center [524, 104] width 71 height 9
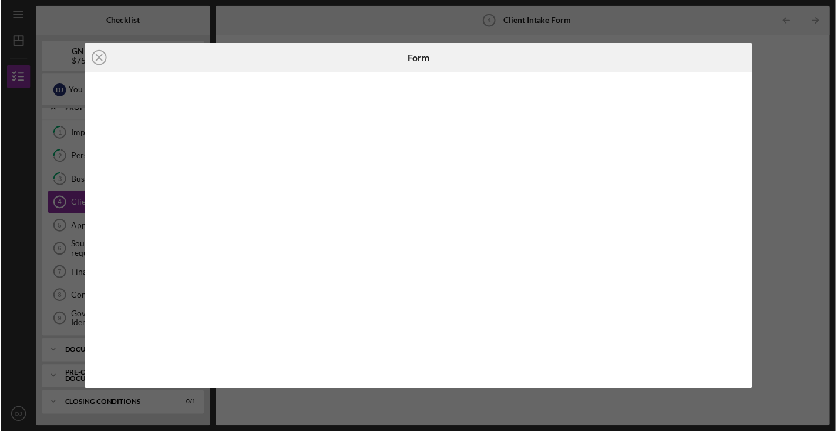
scroll to position [11, 0]
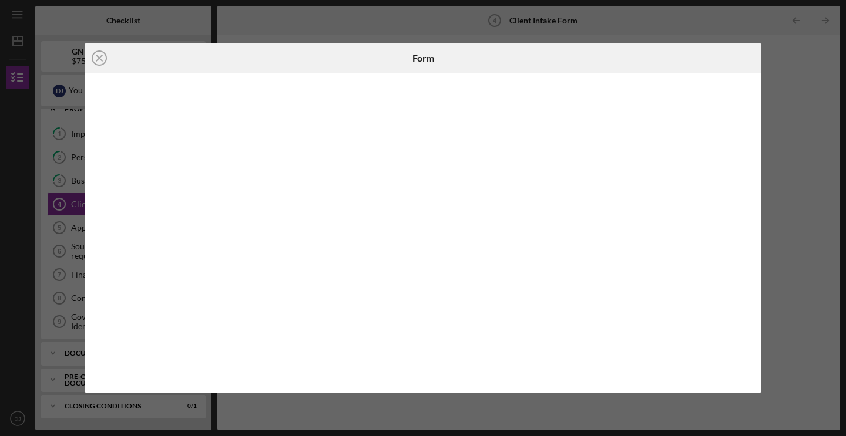
click at [785, 90] on div "Icon/Close Form" at bounding box center [423, 218] width 846 height 436
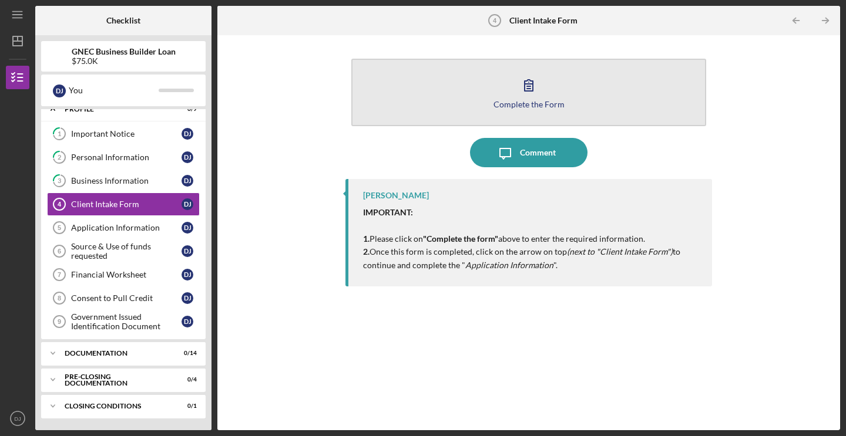
click at [546, 101] on div "Complete the Form" at bounding box center [528, 104] width 71 height 9
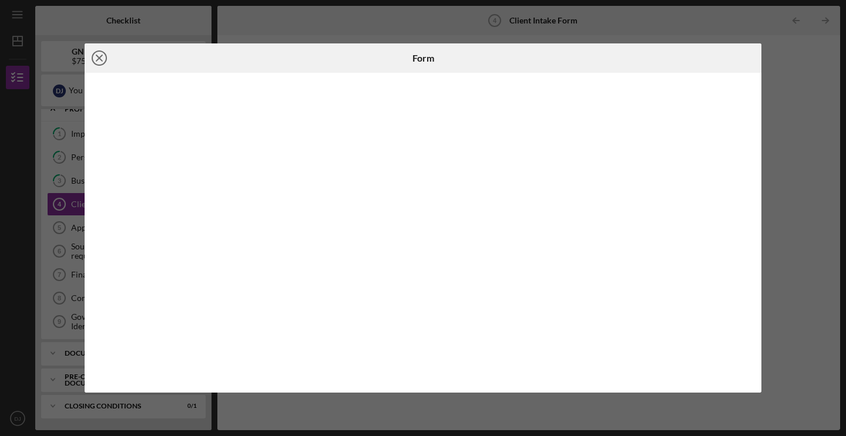
click at [93, 56] on circle at bounding box center [99, 58] width 14 height 14
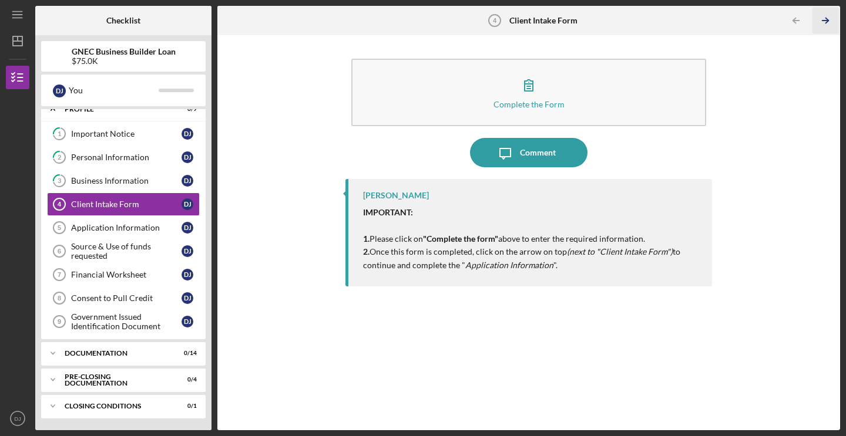
click at [825, 21] on line "button" at bounding box center [825, 21] width 6 height 0
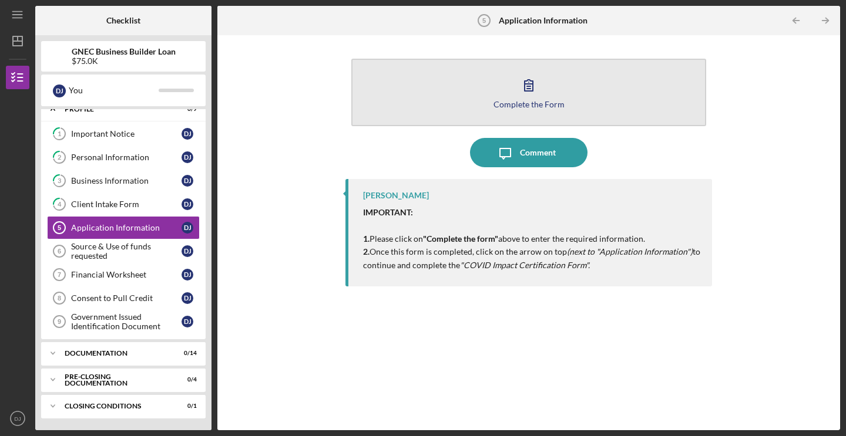
click at [551, 102] on div "Complete the Form" at bounding box center [528, 104] width 71 height 9
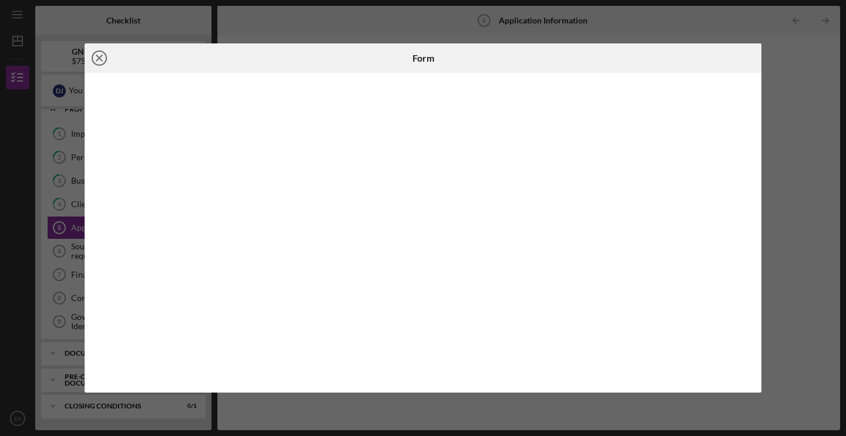
click at [100, 53] on icon "Icon/Close" at bounding box center [99, 57] width 29 height 29
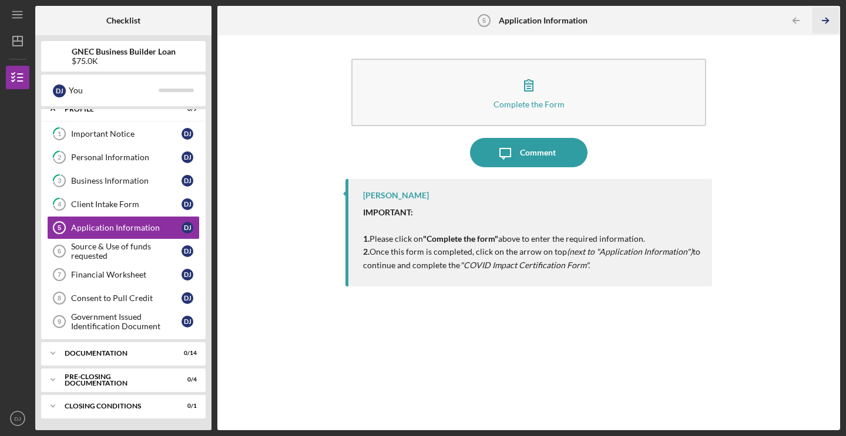
click at [826, 22] on polyline "button" at bounding box center [826, 20] width 3 height 5
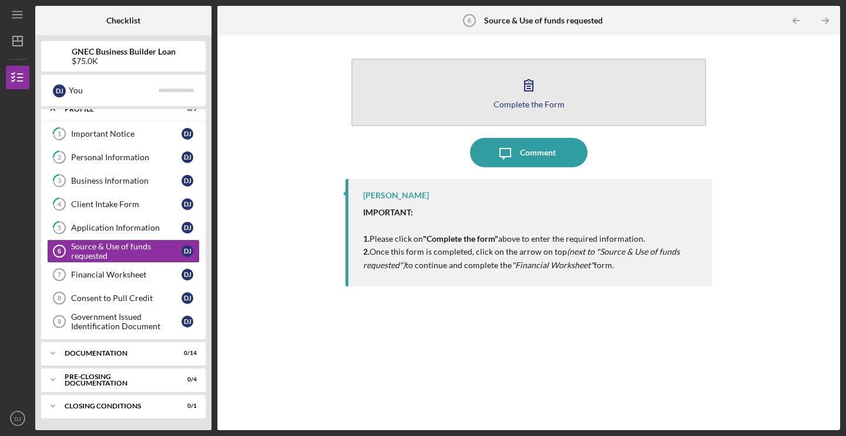
click at [533, 102] on div "Complete the Form" at bounding box center [528, 104] width 71 height 9
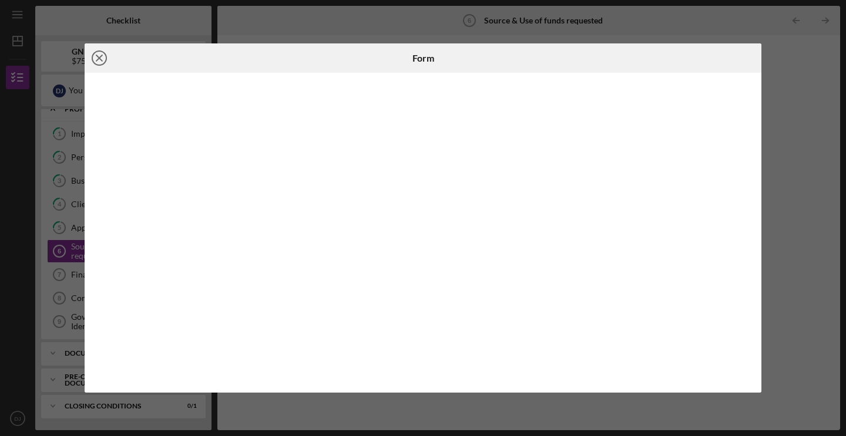
click at [100, 56] on icon "Icon/Close" at bounding box center [99, 57] width 29 height 29
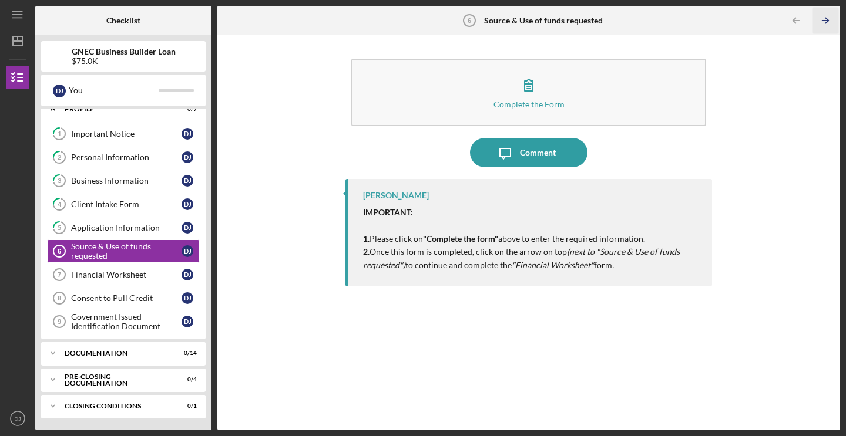
click at [823, 22] on icon "Icon/Table Pagination Arrow" at bounding box center [825, 21] width 26 height 26
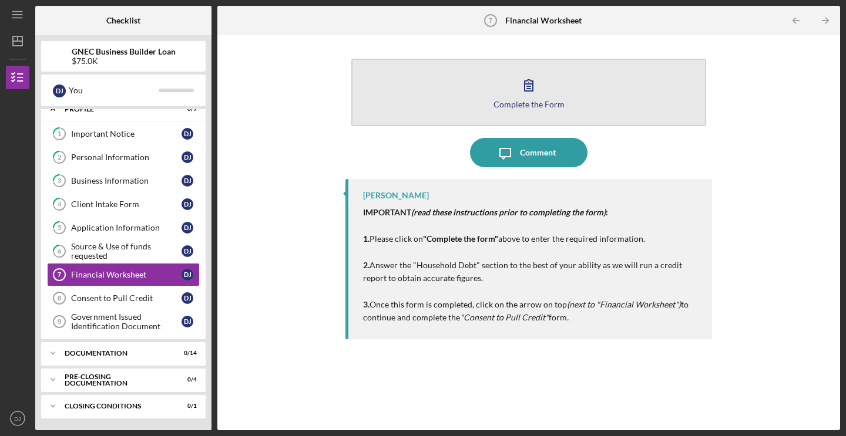
click at [530, 102] on div "Complete the Form" at bounding box center [528, 104] width 71 height 9
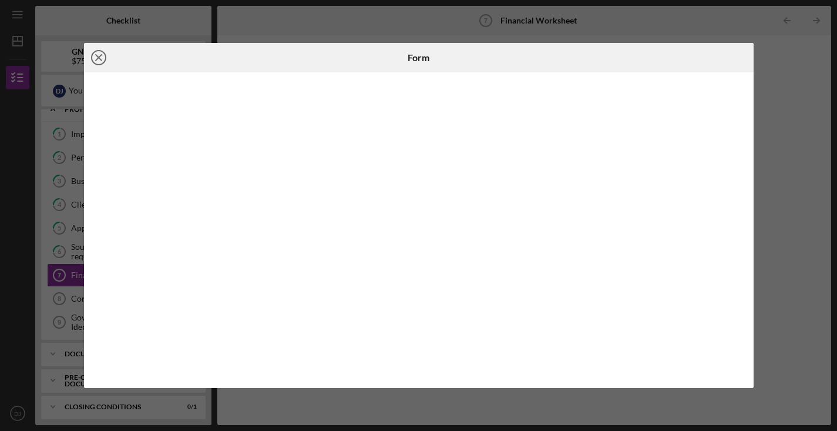
click at [98, 57] on line at bounding box center [99, 58] width 6 height 6
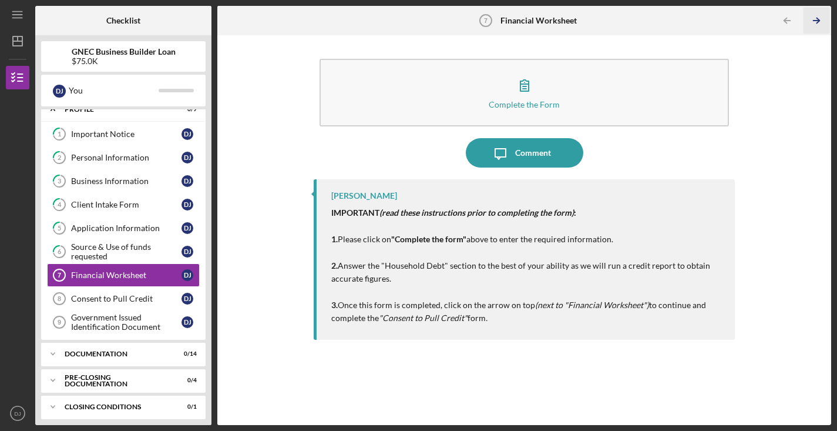
click at [815, 19] on icon "Icon/Table Pagination Arrow" at bounding box center [816, 21] width 26 height 26
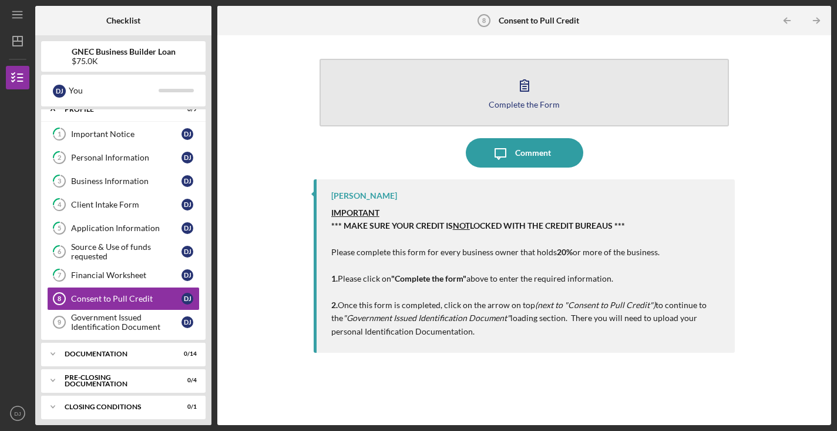
click at [527, 103] on div "Complete the Form" at bounding box center [524, 104] width 71 height 9
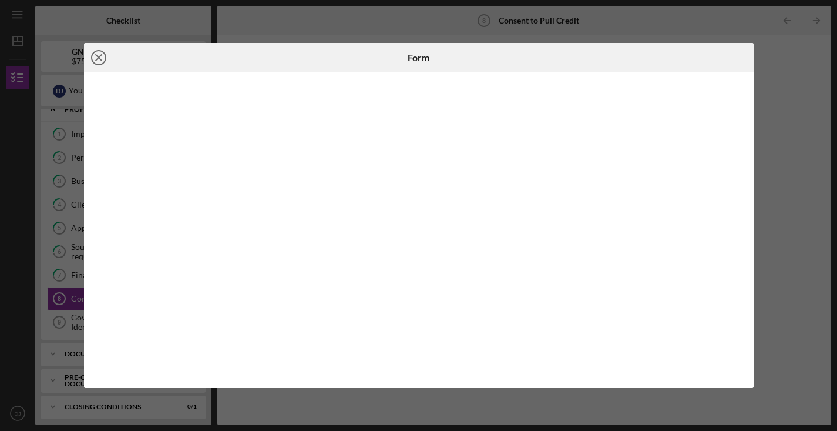
click at [99, 61] on icon "Icon/Close" at bounding box center [98, 57] width 29 height 29
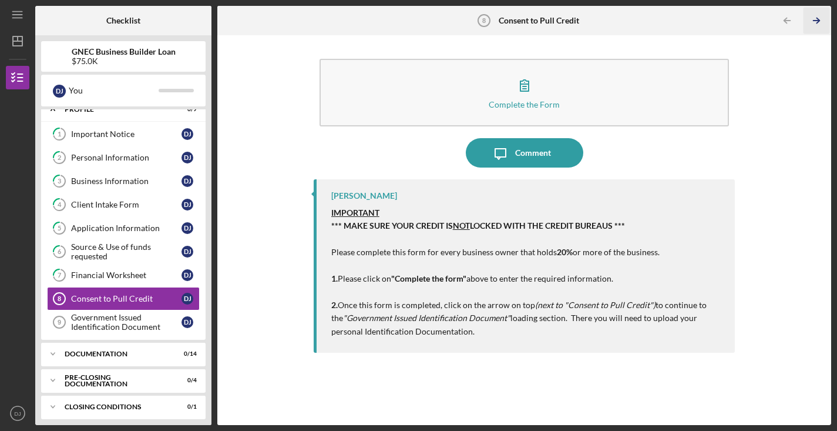
click at [815, 16] on icon "Icon/Table Pagination Arrow" at bounding box center [816, 21] width 26 height 26
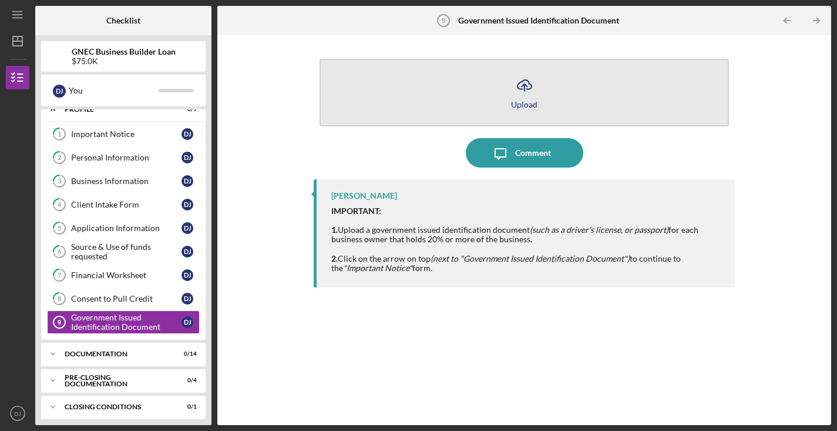
click at [526, 102] on div "Upload" at bounding box center [524, 104] width 26 height 9
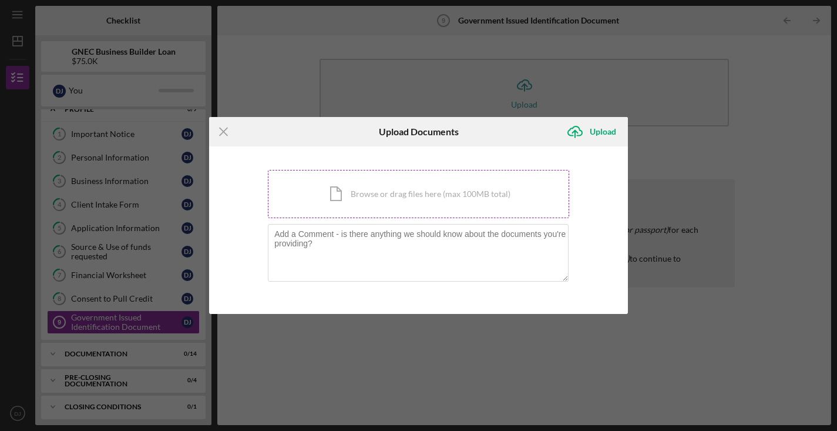
click at [336, 196] on div "Icon/Document Browse or drag files here (max 100MB total) Tap to choose files o…" at bounding box center [418, 194] width 301 height 48
click at [289, 39] on div "Icon/Menu Close Upload Documents Icon/Upload Upload You're uploading documents …" at bounding box center [418, 215] width 837 height 431
click at [340, 194] on div "Icon/Document Browse or drag files here (max 100MB total) Tap to choose files o…" at bounding box center [418, 194] width 301 height 48
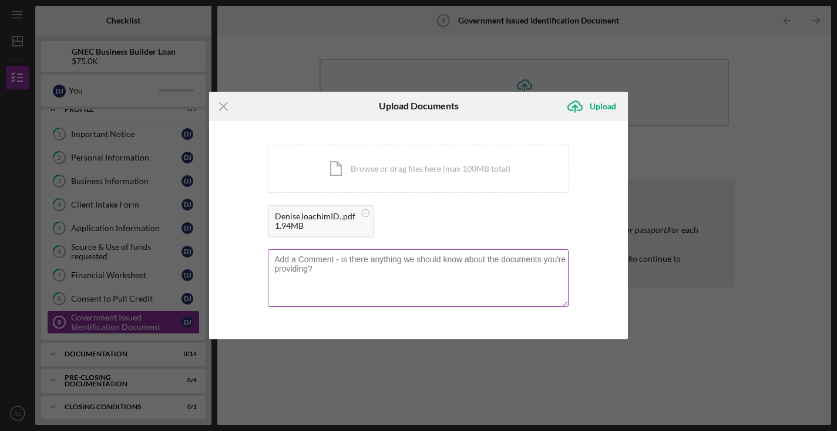
click at [463, 258] on textarea at bounding box center [418, 278] width 301 height 58
type textarea "t"
type textarea "I uploaded my [US_STATE] Driver's License."
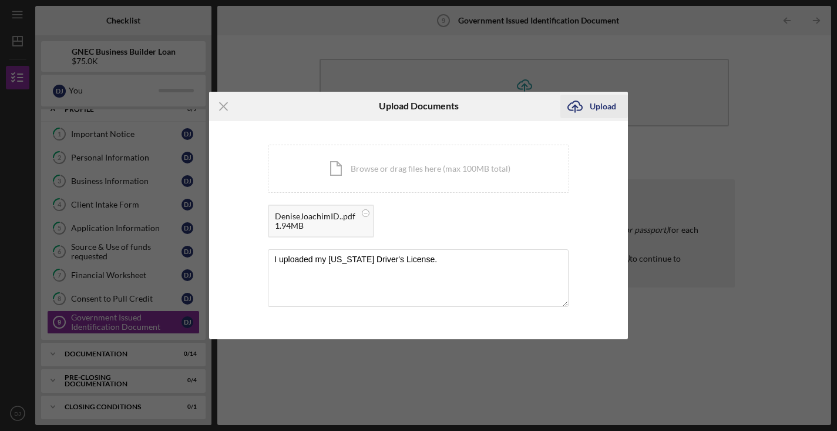
click at [604, 105] on div "Upload" at bounding box center [603, 106] width 26 height 23
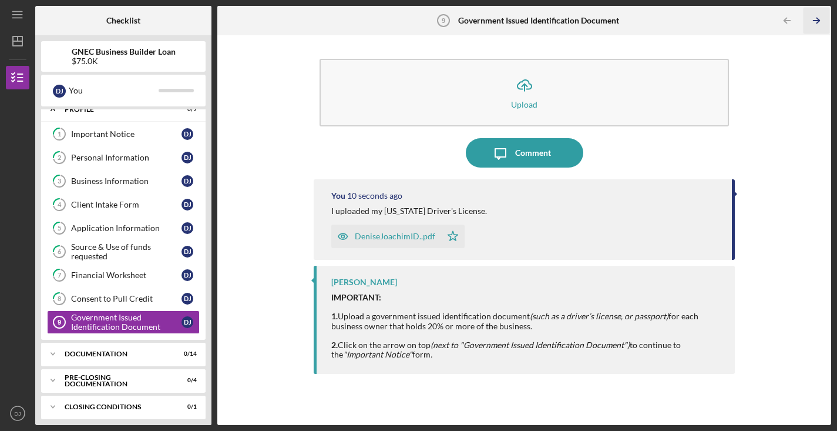
click at [816, 19] on icon "Icon/Table Pagination Arrow" at bounding box center [816, 21] width 26 height 26
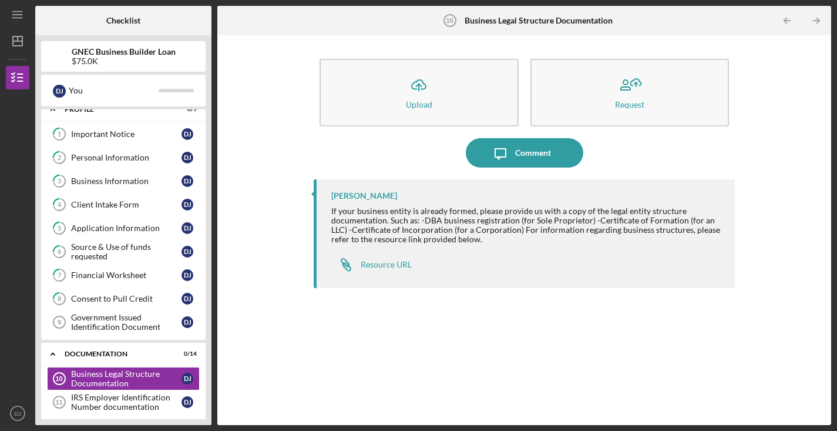
scroll to position [126, 0]
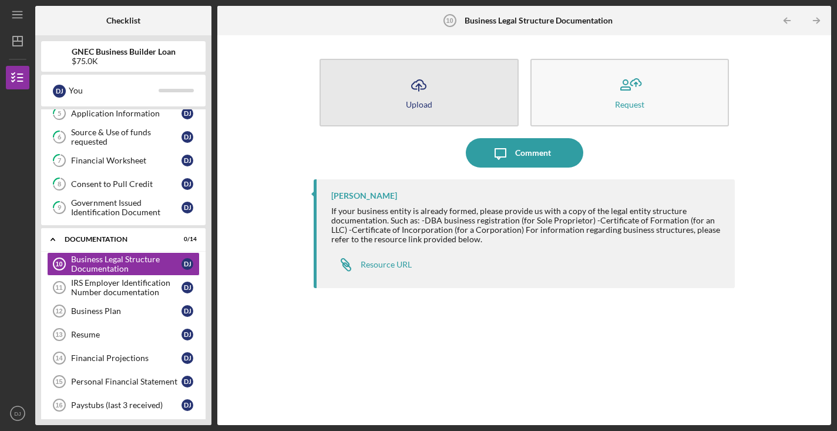
click at [419, 92] on icon "Icon/Upload" at bounding box center [418, 84] width 29 height 29
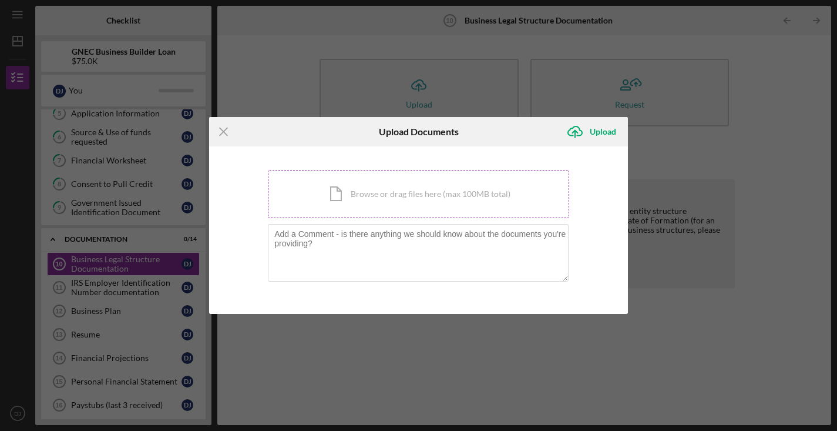
click at [347, 189] on div "Icon/Document Browse or drag files here (max 100MB total) Tap to choose files o…" at bounding box center [418, 194] width 301 height 48
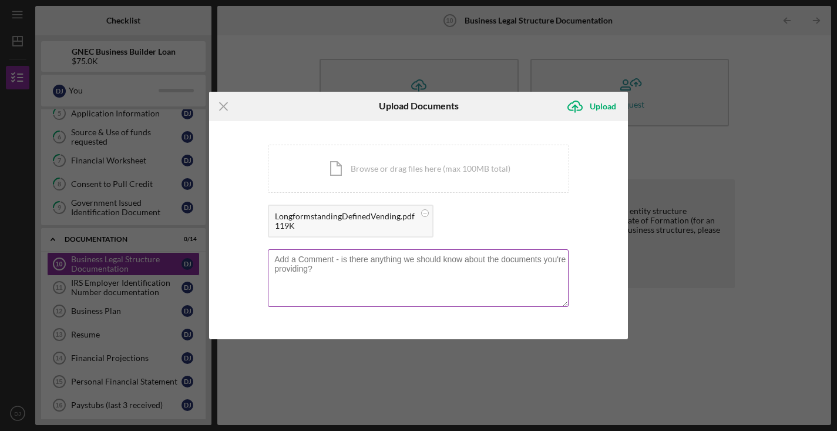
click at [394, 258] on textarea at bounding box center [418, 278] width 301 height 58
type textarea "I"
click at [603, 105] on div "Upload" at bounding box center [603, 106] width 26 height 23
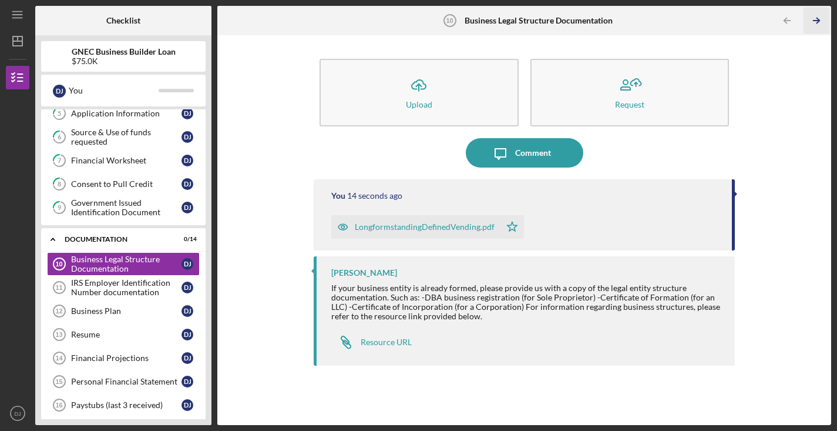
click at [814, 19] on icon "Icon/Table Pagination Arrow" at bounding box center [816, 21] width 26 height 26
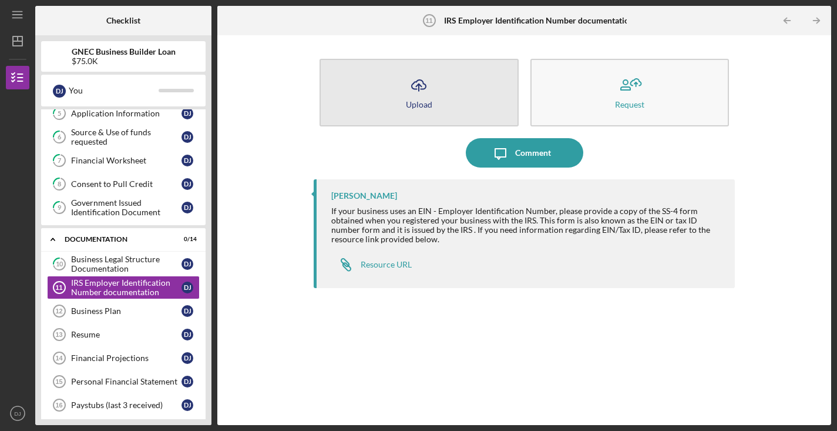
click at [429, 86] on icon "Icon/Upload" at bounding box center [418, 84] width 29 height 29
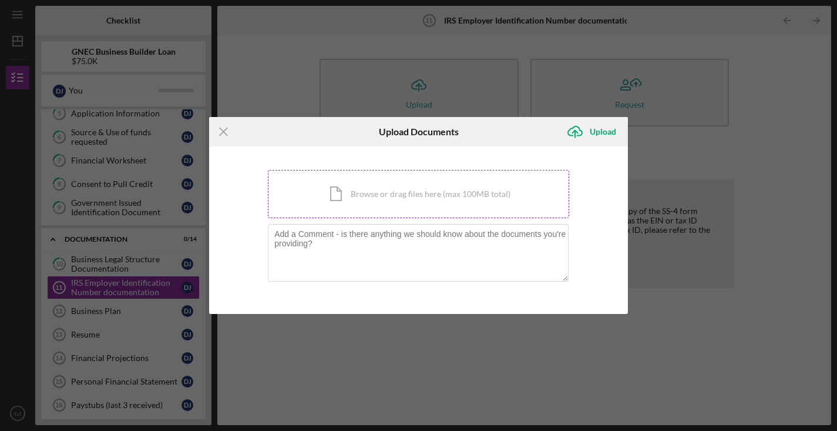
click at [341, 191] on div "Icon/Document Browse or drag files here (max 100MB total) Tap to choose files o…" at bounding box center [418, 194] width 301 height 48
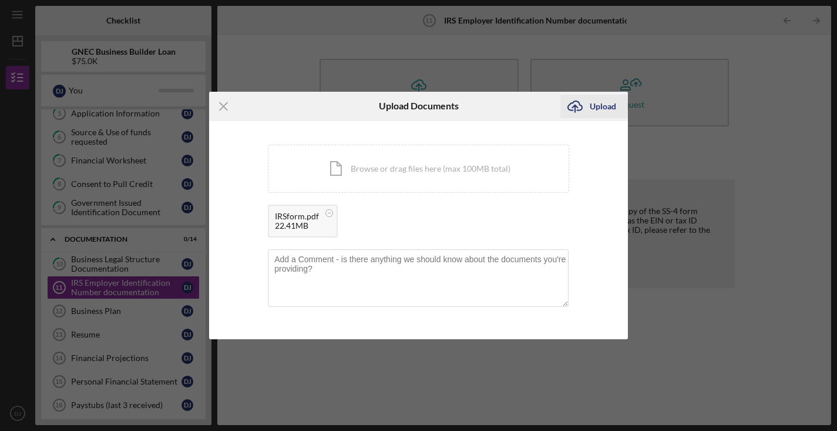
click at [607, 108] on div "Upload" at bounding box center [603, 106] width 26 height 23
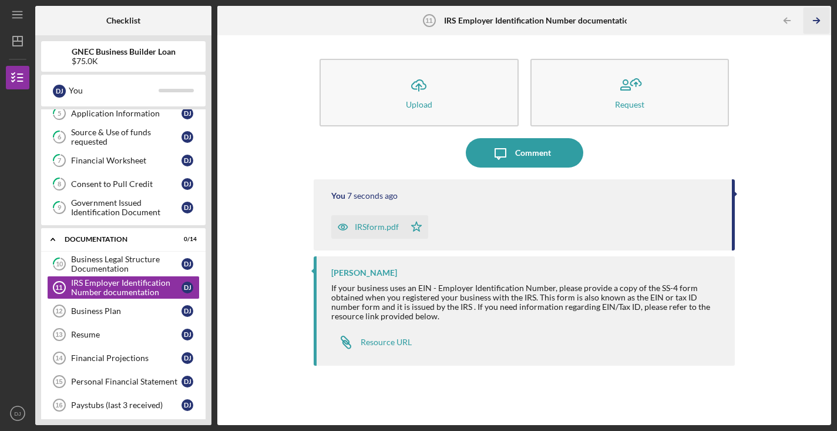
click at [815, 19] on icon "Icon/Table Pagination Arrow" at bounding box center [816, 21] width 26 height 26
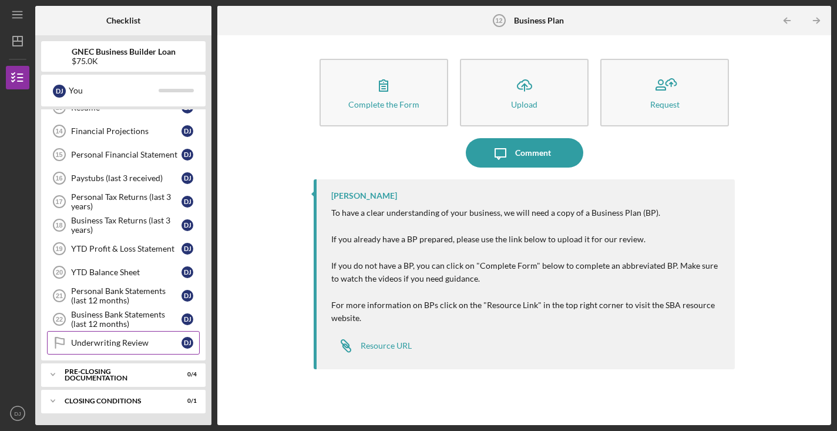
scroll to position [352, 0]
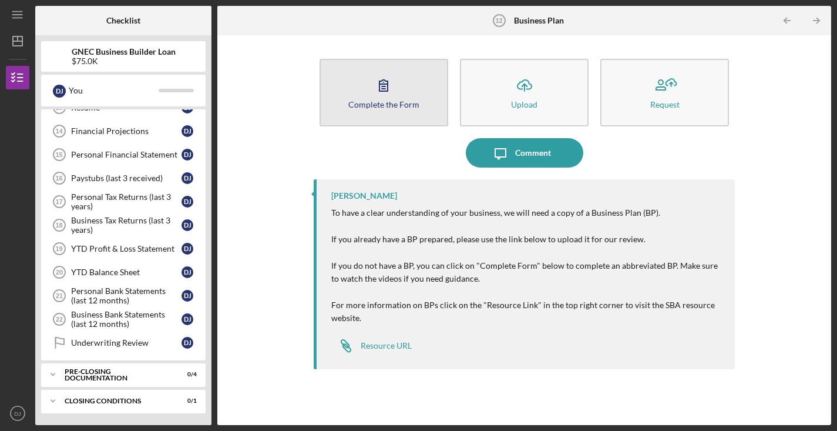
click at [388, 101] on div "Complete the Form" at bounding box center [383, 104] width 71 height 9
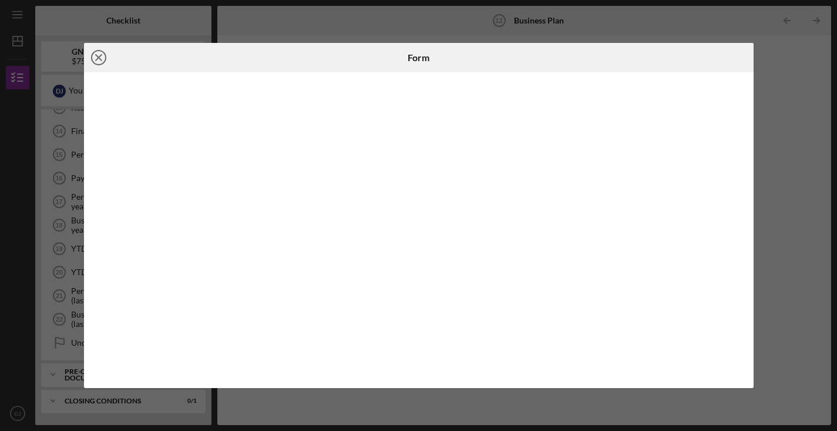
click at [100, 58] on icon "Icon/Close" at bounding box center [98, 57] width 29 height 29
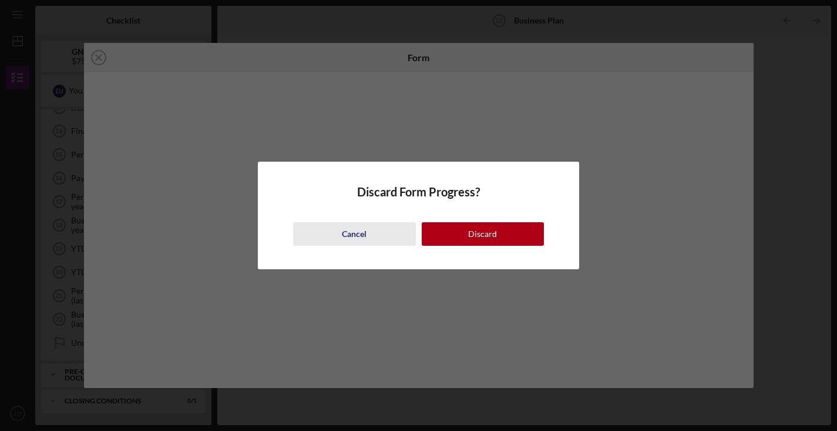
click at [362, 237] on div "Cancel" at bounding box center [354, 233] width 25 height 23
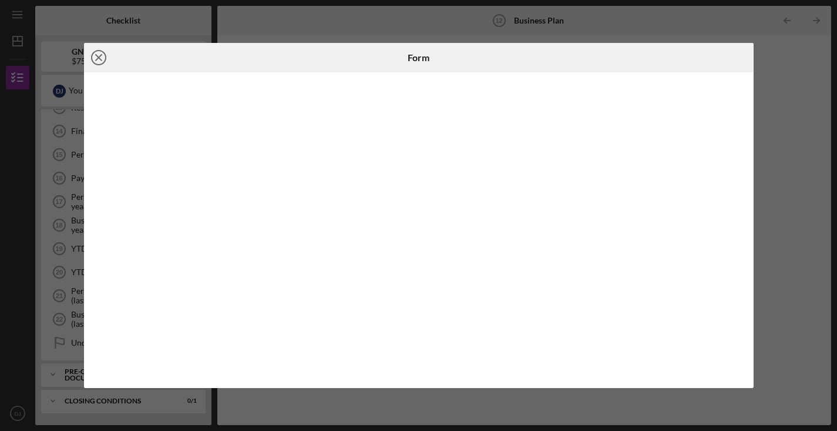
click at [97, 56] on line at bounding box center [99, 58] width 6 height 6
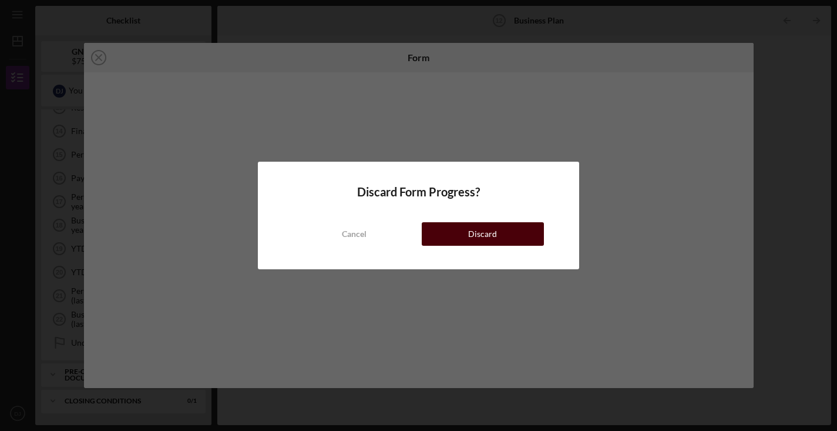
click at [507, 237] on button "Discard" at bounding box center [483, 233] width 123 height 23
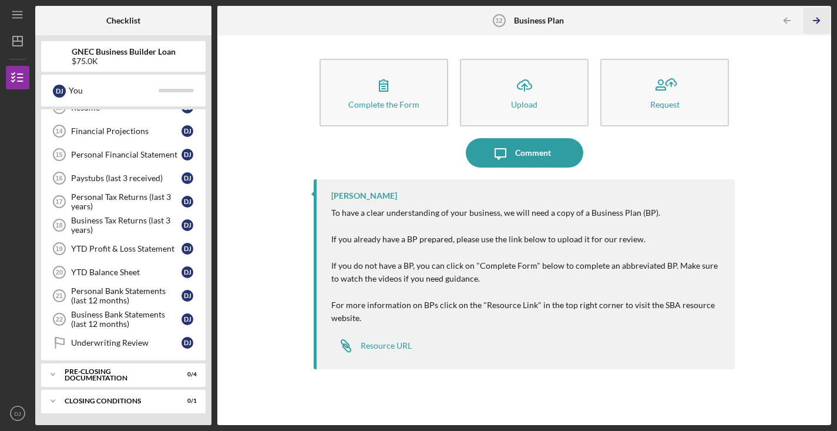
click at [822, 21] on icon "Icon/Table Pagination Arrow" at bounding box center [816, 21] width 26 height 26
